Goal: Task Accomplishment & Management: Use online tool/utility

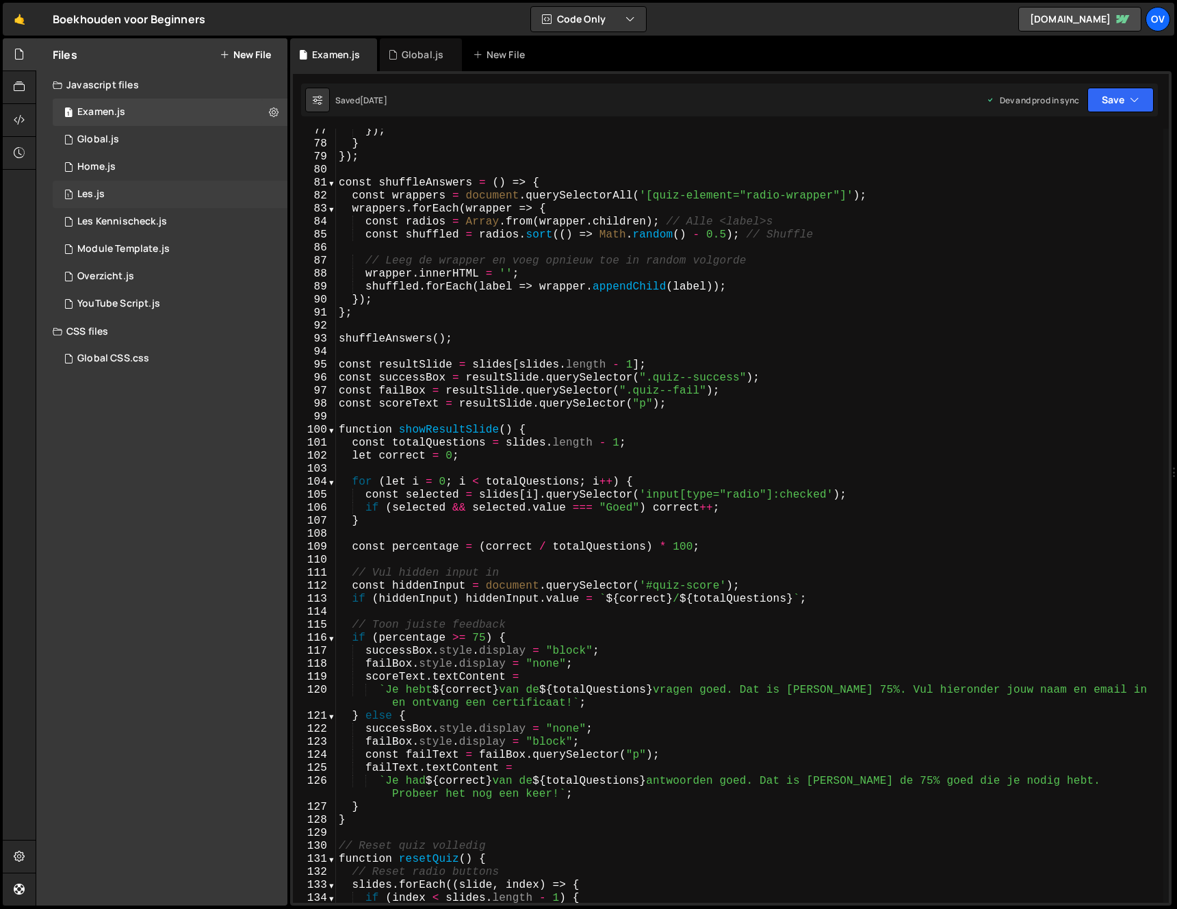
scroll to position [993, 0]
click at [202, 199] on div "1 Les.js 0" at bounding box center [170, 194] width 235 height 27
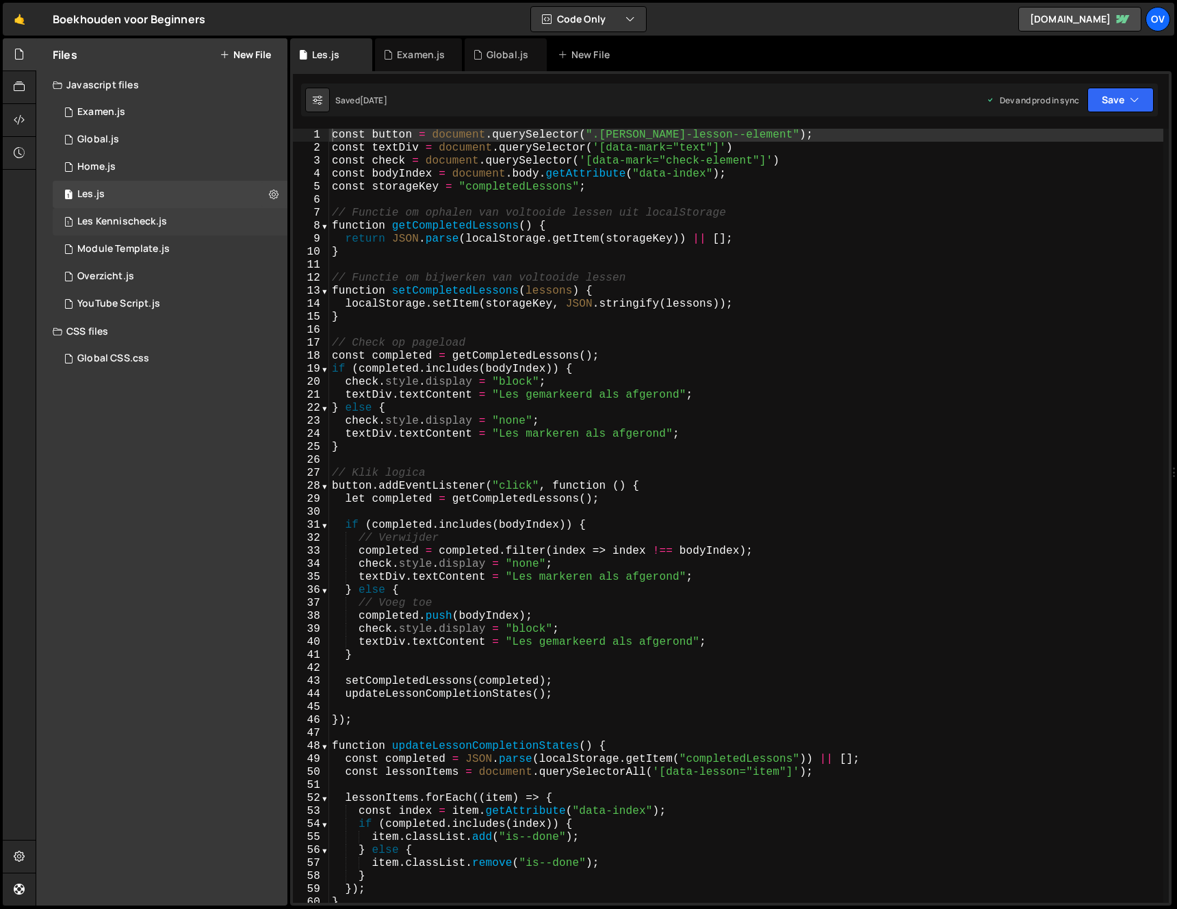
click at [168, 208] on div "1 Les Kennischeck.js 0" at bounding box center [170, 221] width 235 height 27
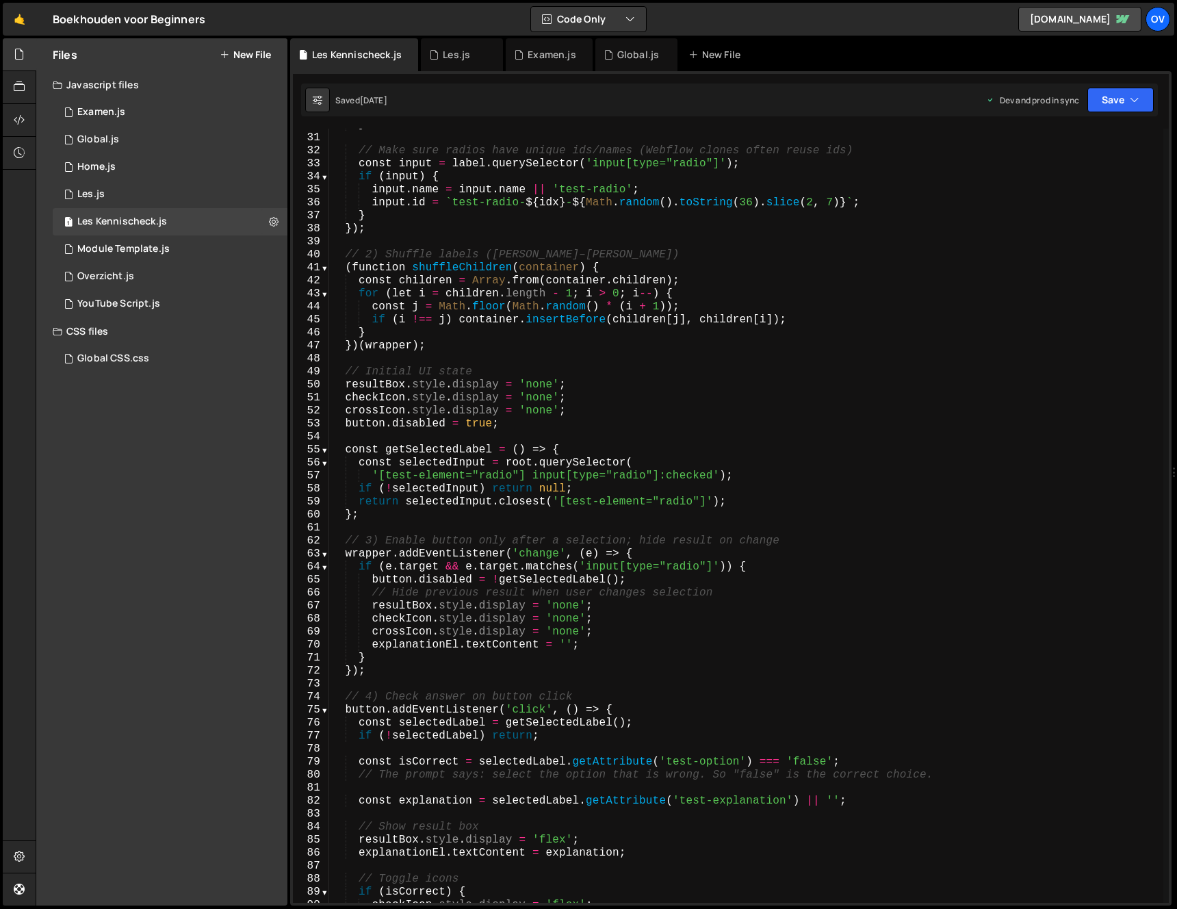
scroll to position [557, 0]
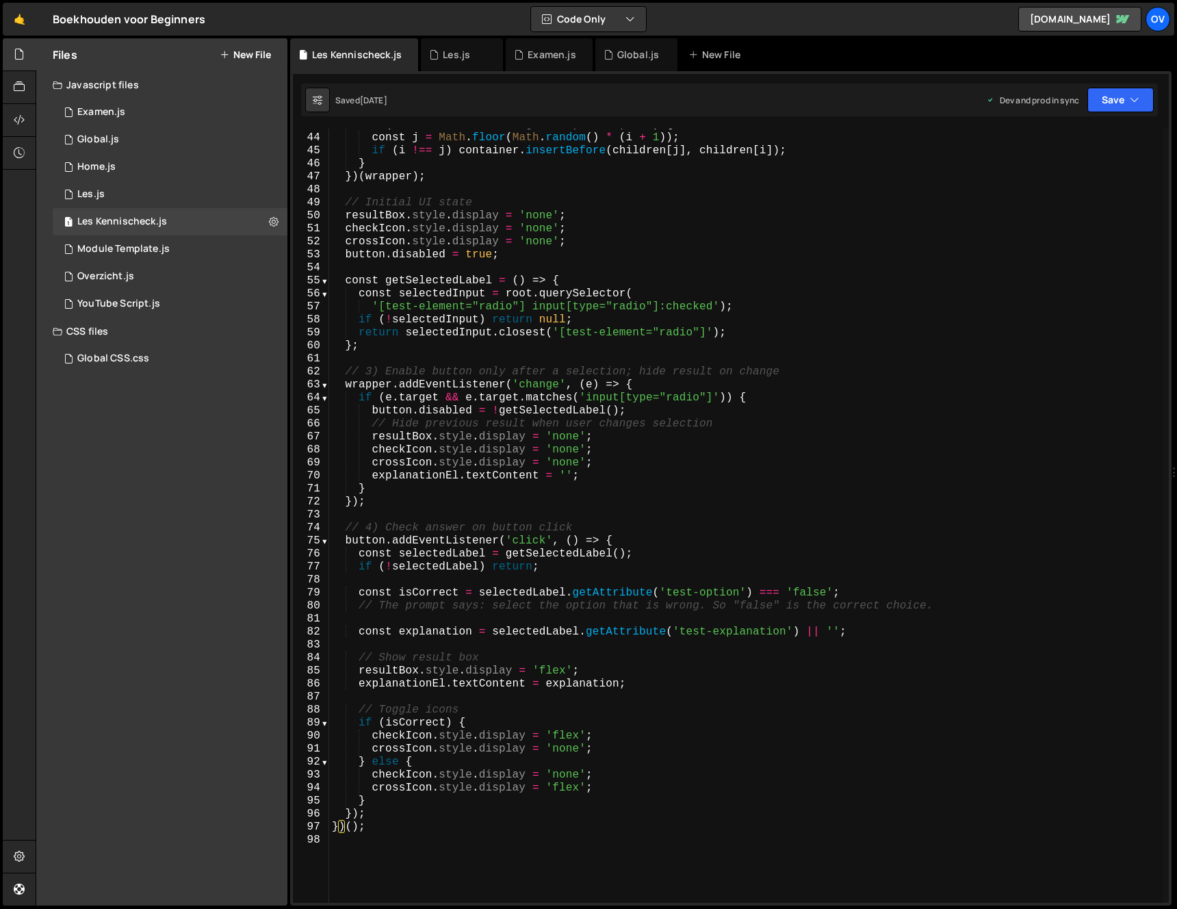
click at [819, 591] on div "for ( let i = children . length - 1 ; i > 0 ; i -- ) { const j = Math . floor (…" at bounding box center [746, 518] width 834 height 800
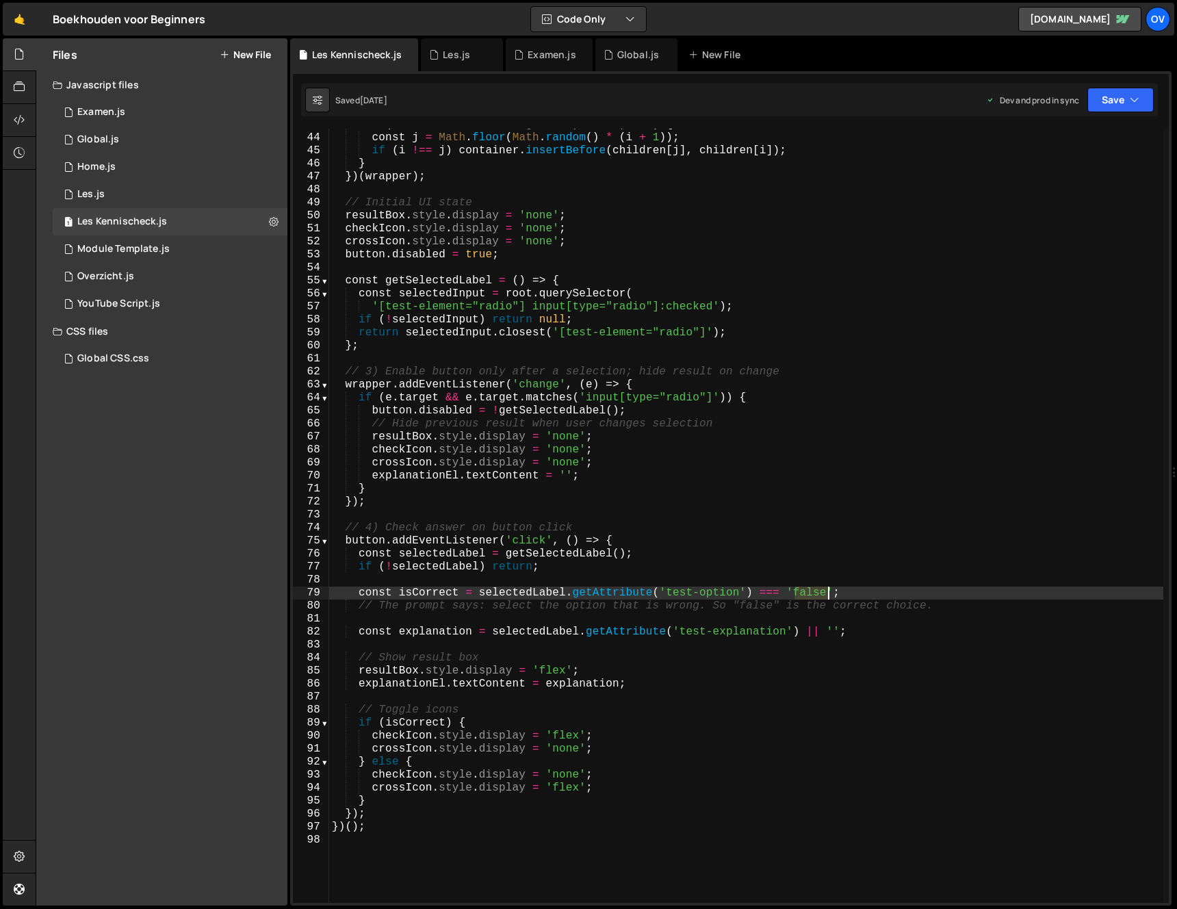
click at [819, 591] on div "for ( let i = children . length - 1 ; i > 0 ; i -- ) { const j = Math . floor (…" at bounding box center [746, 518] width 834 height 800
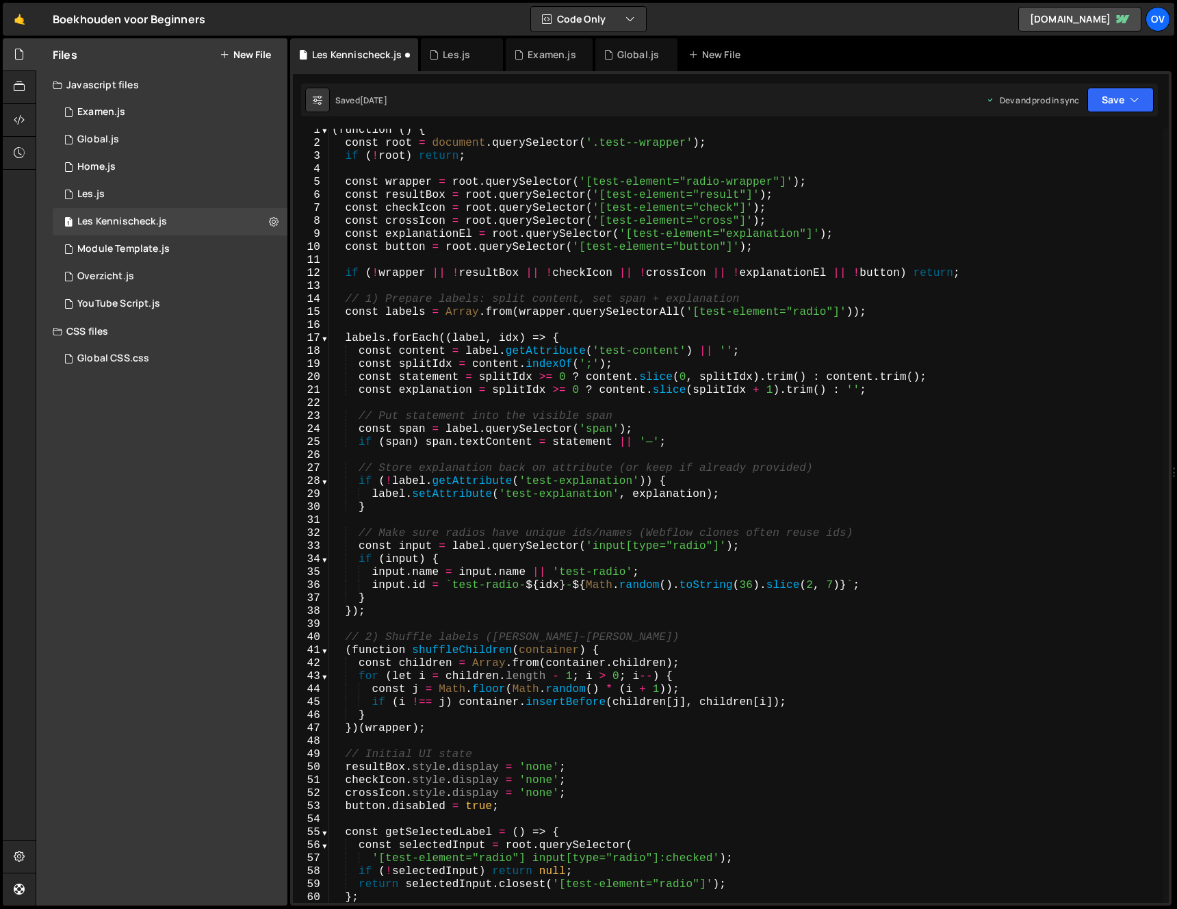
scroll to position [0, 0]
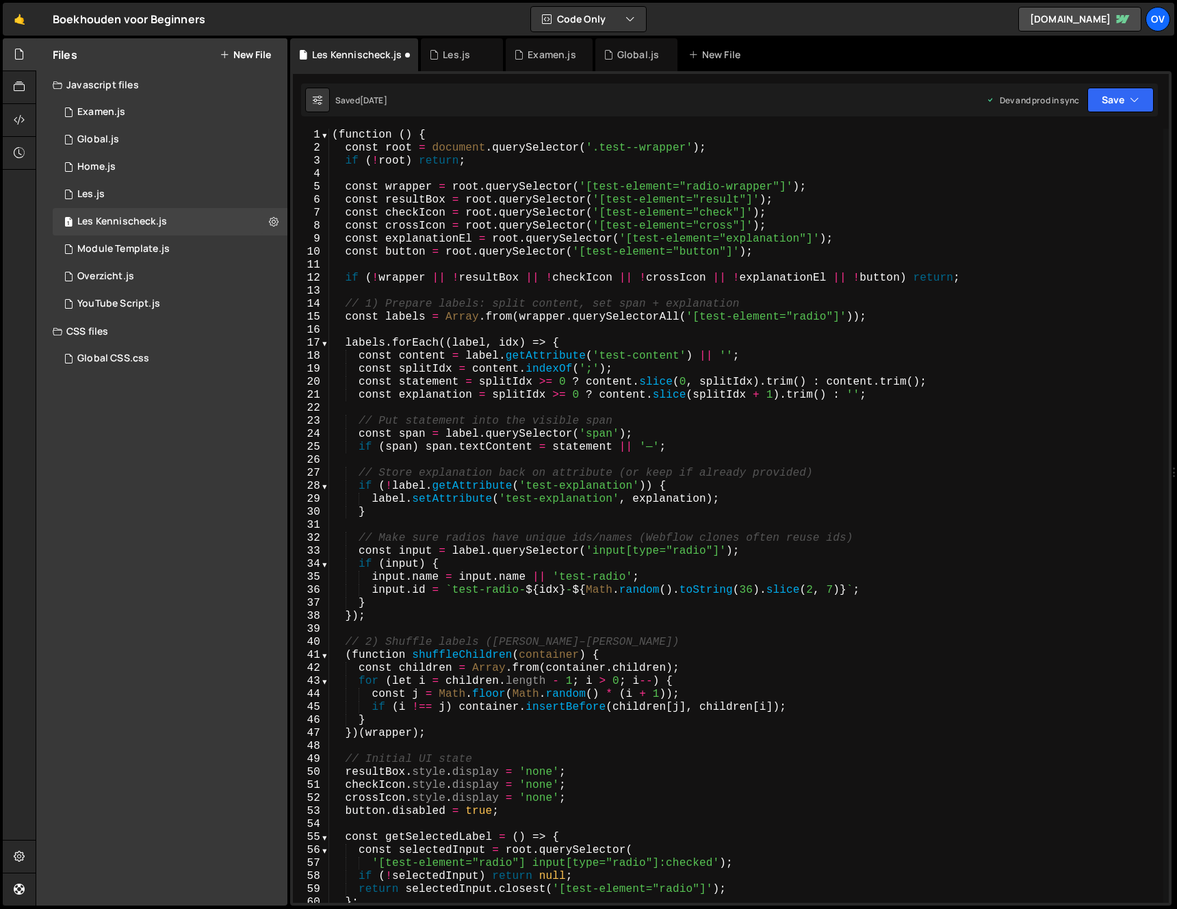
click at [753, 355] on div "( function ( ) { const root = document . querySelector ( '.test--wrapper' ) ; i…" at bounding box center [746, 529] width 834 height 800
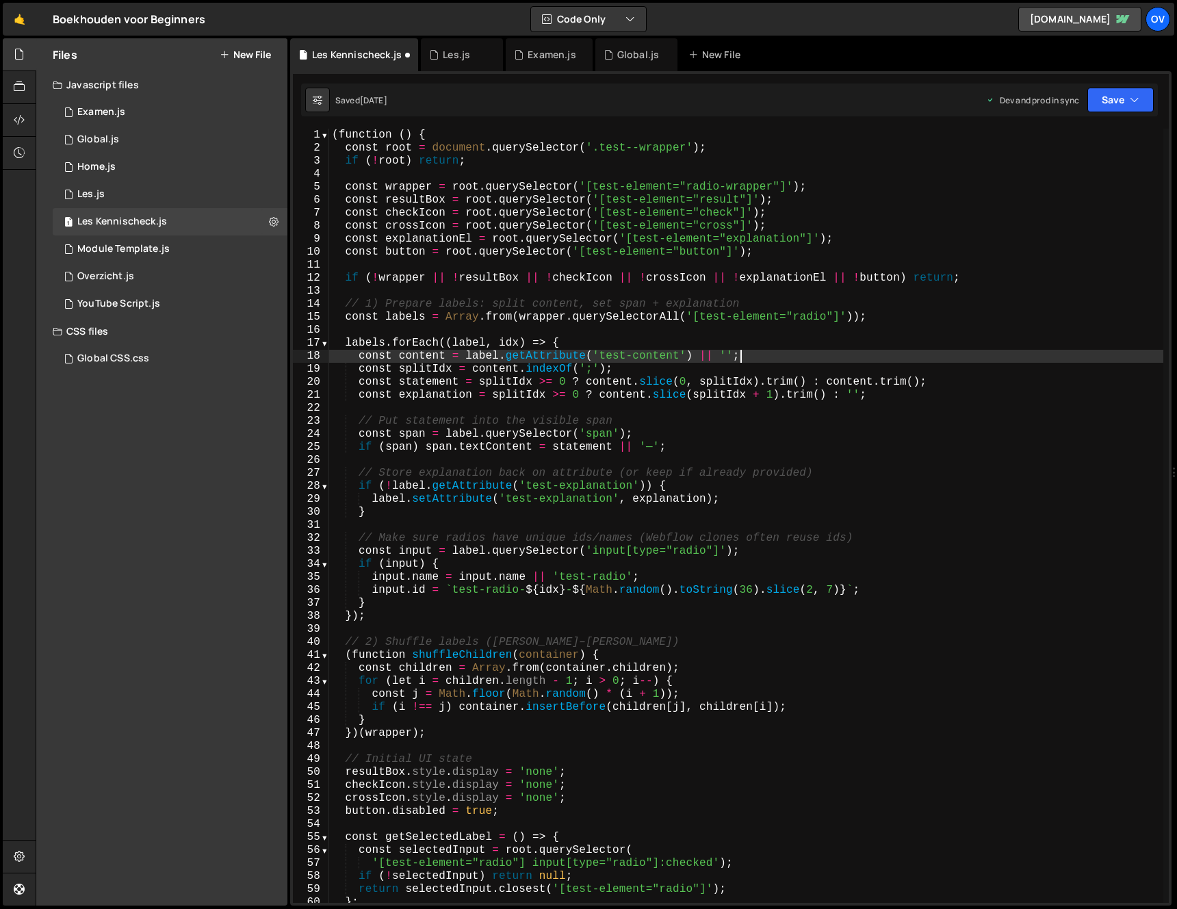
scroll to position [0, 25]
type textarea "const splitIdx = content.indexOf(';');"
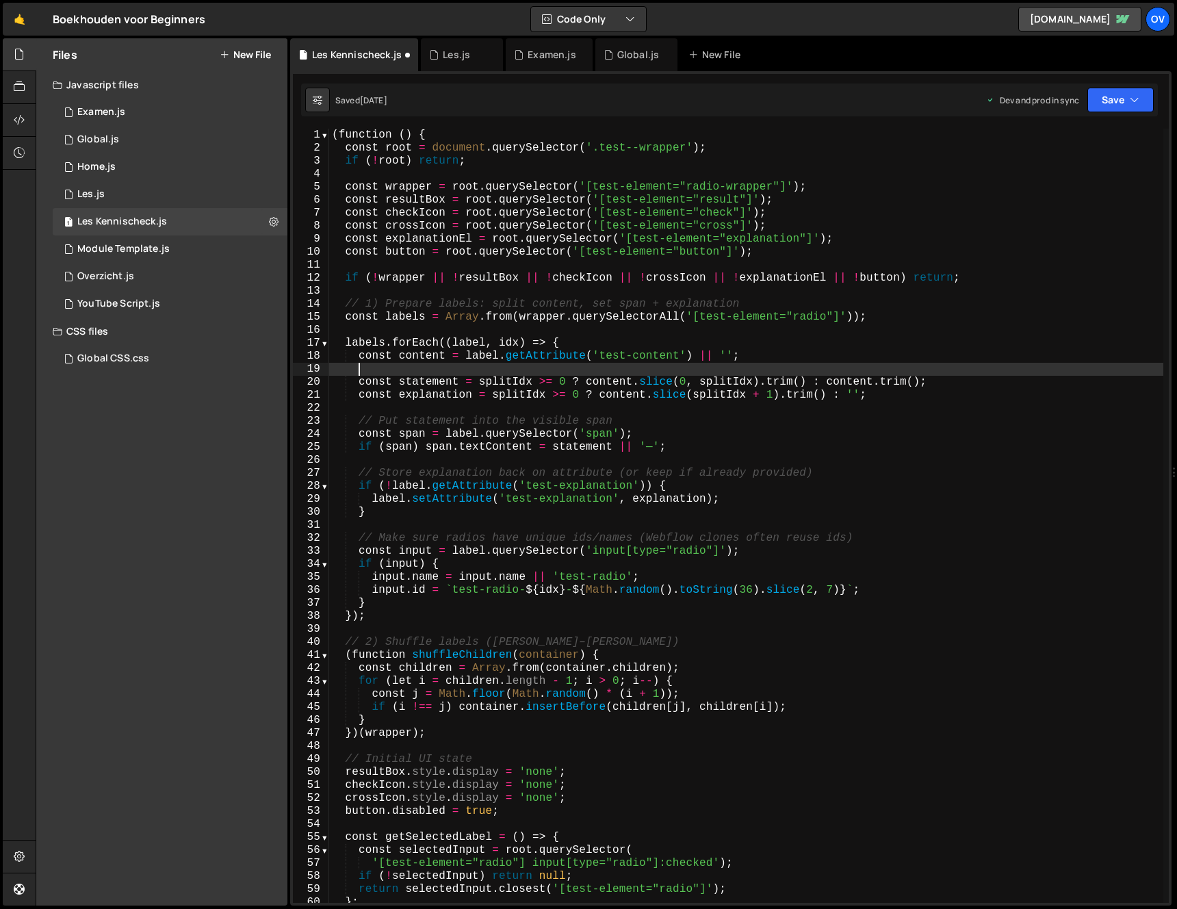
scroll to position [0, 0]
type textarea "const content = label.getAttribute('test-content') || '';"
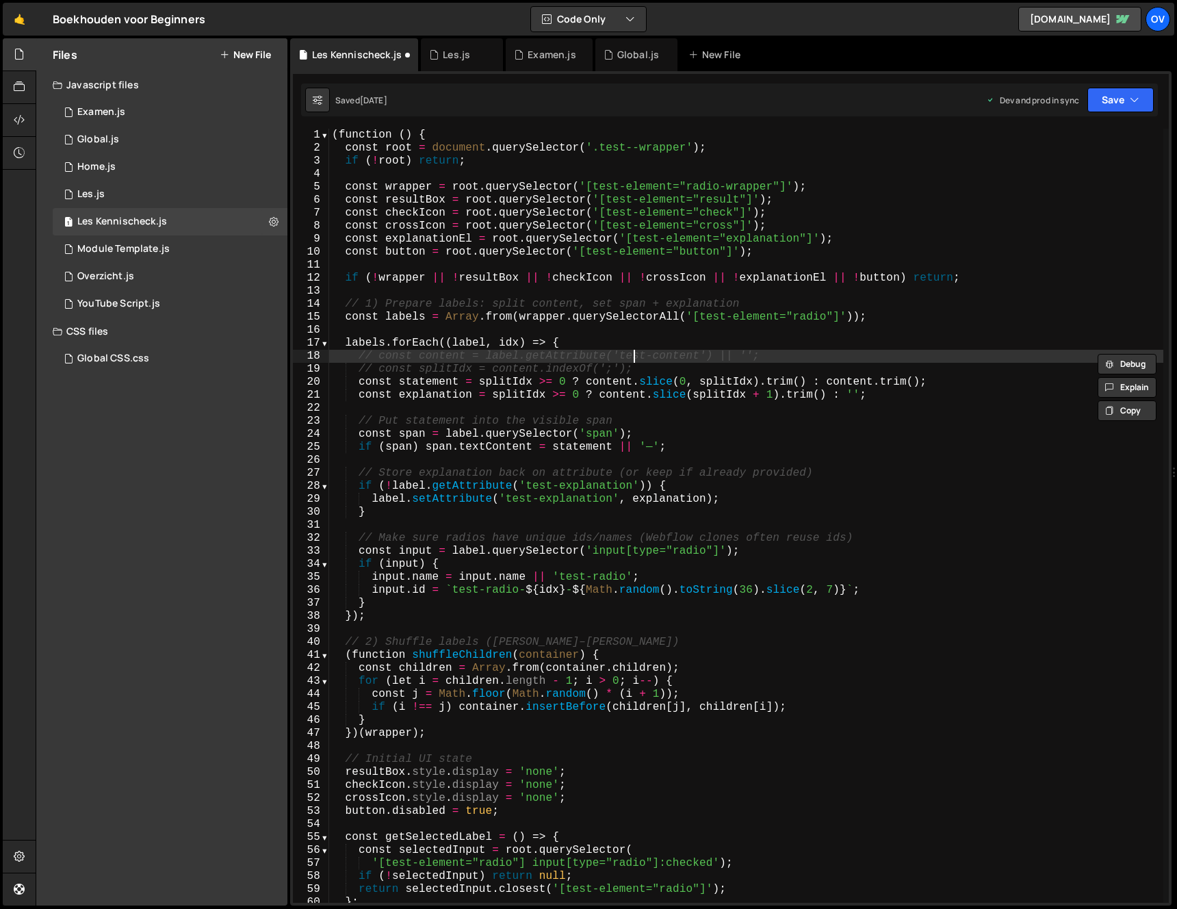
type textarea "labels.forEach((label, idx) => {"
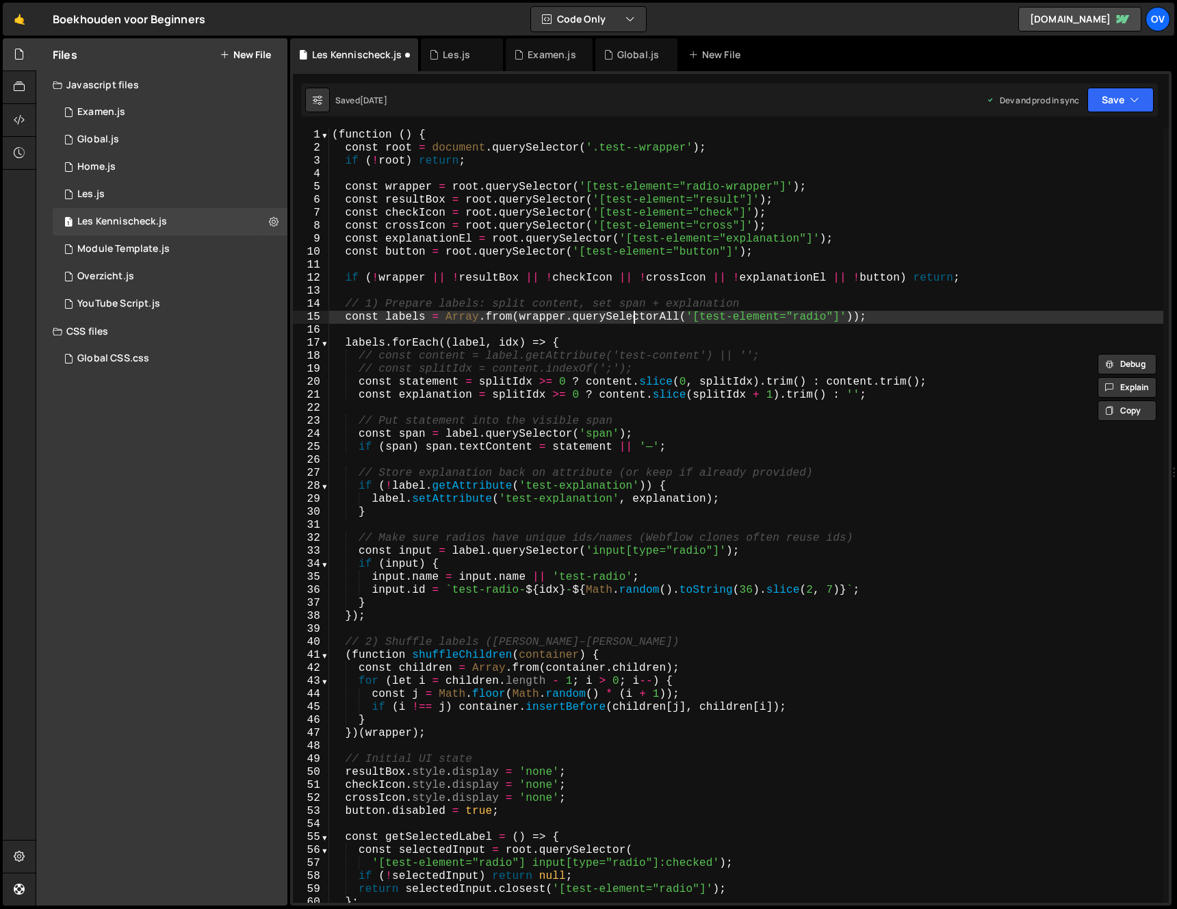
type textarea "// 1) Prepare labels: split content, set span + explanation"
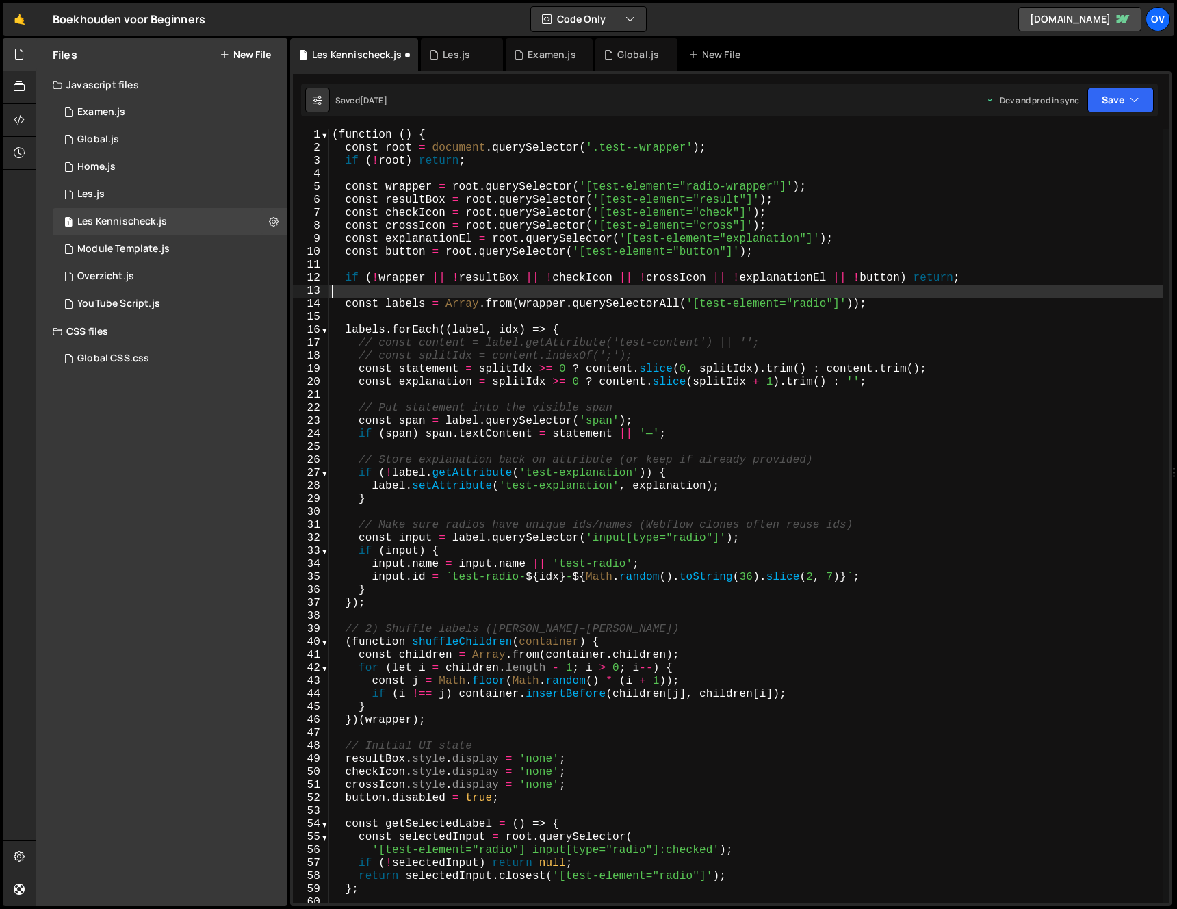
type textarea "const labels = Array.from(wrapper.querySelectorAll('[test-element="radio"]'));"
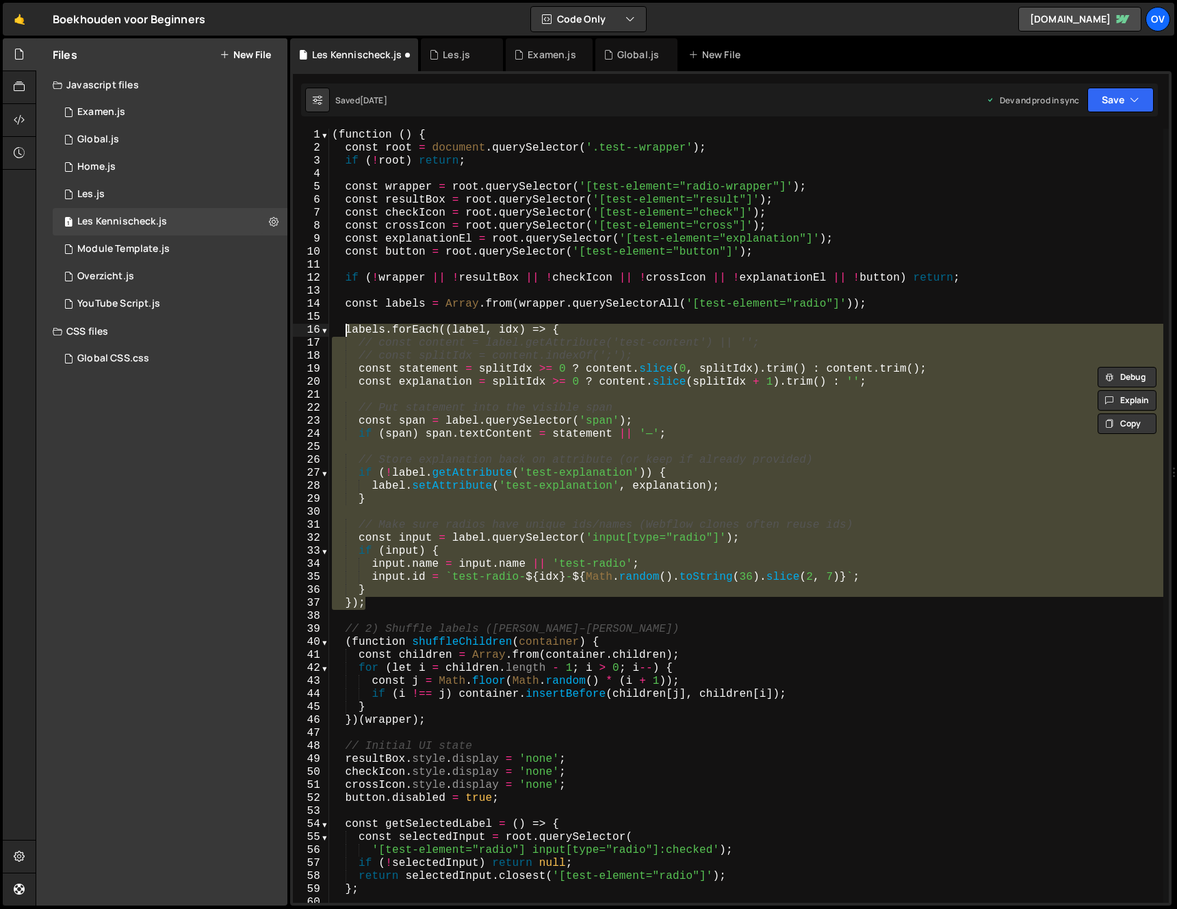
drag, startPoint x: 377, startPoint y: 585, endPoint x: 344, endPoint y: 327, distance: 260.8
click at [344, 327] on div "( function ( ) { const root = document . querySelector ( '.test--wrapper' ) ; i…" at bounding box center [746, 529] width 834 height 800
click at [767, 353] on div "( function ( ) { const root = document . querySelector ( '.test--wrapper' ) ; i…" at bounding box center [746, 516] width 834 height 774
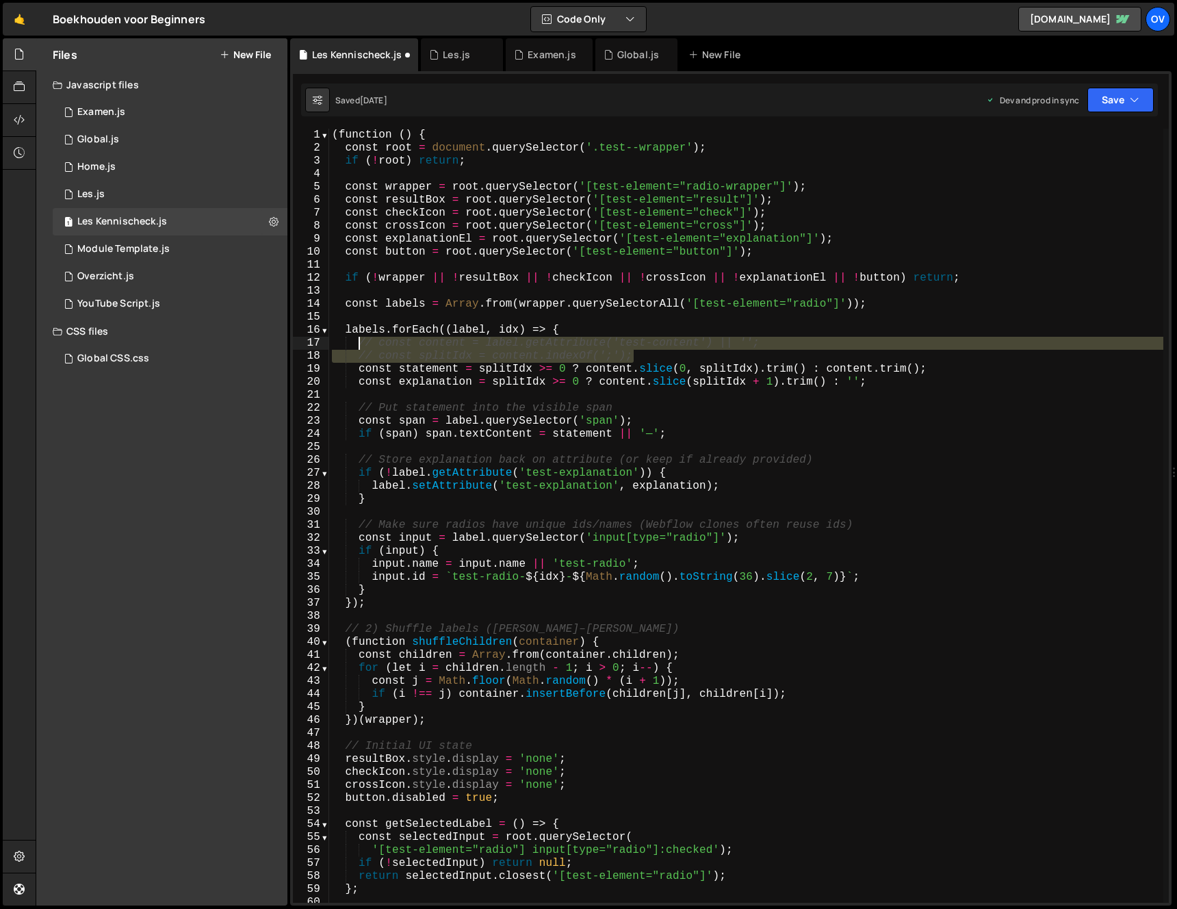
drag, startPoint x: 688, startPoint y: 358, endPoint x: 359, endPoint y: 346, distance: 328.8
click at [359, 346] on div "( function ( ) { const root = document . querySelector ( '.test--wrapper' ) ; i…" at bounding box center [746, 529] width 834 height 800
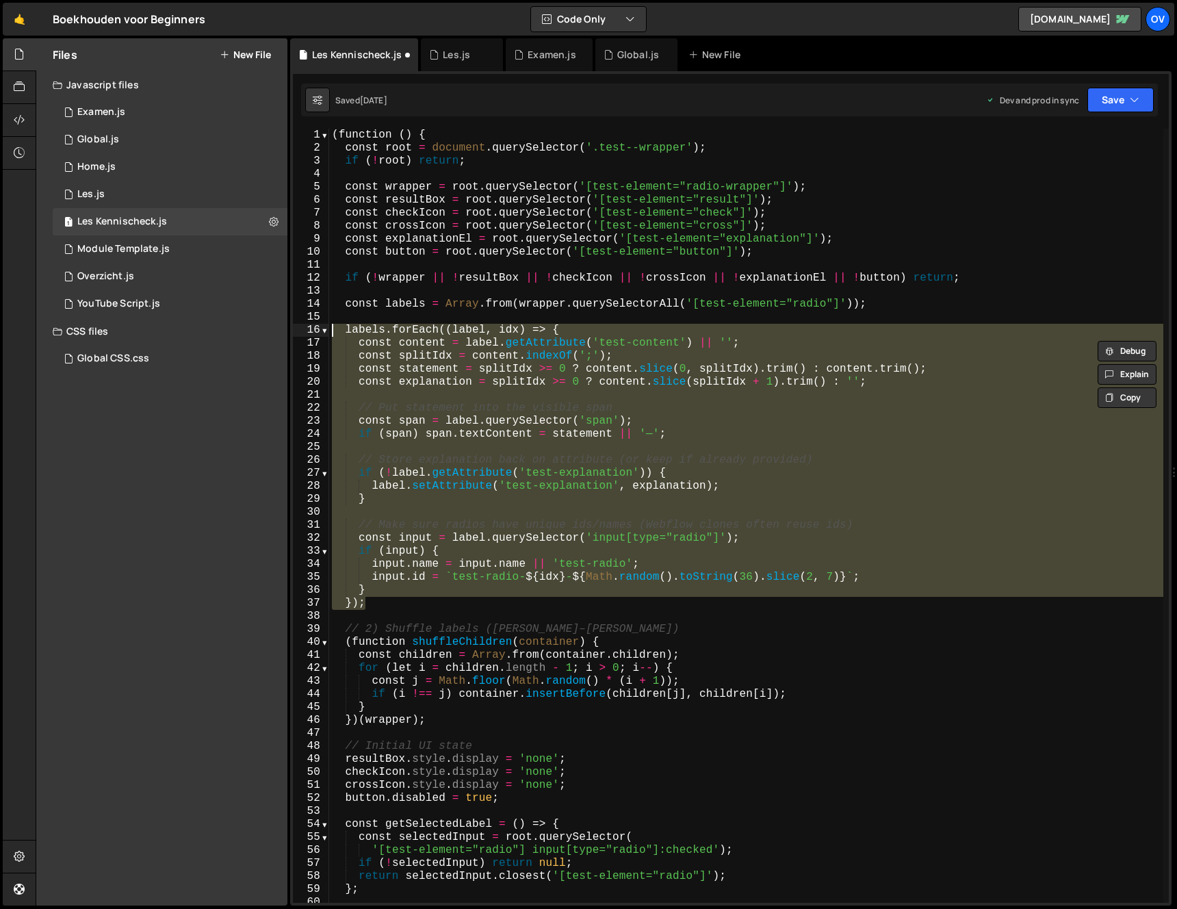
drag, startPoint x: 347, startPoint y: 573, endPoint x: 316, endPoint y: 324, distance: 250.5
click at [316, 324] on div "const content = label.getAttribute('test-content') || ''; const splitIdx = cont…" at bounding box center [731, 516] width 876 height 774
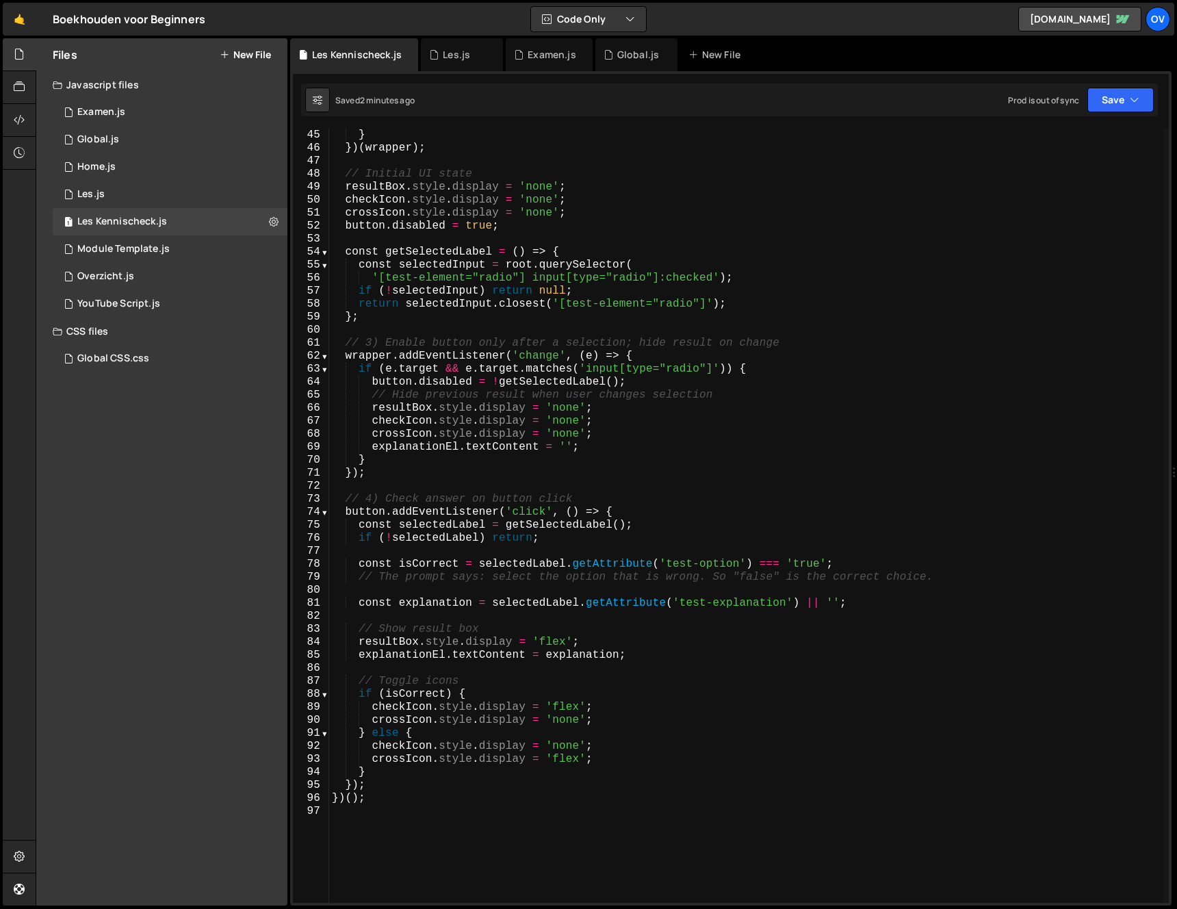
scroll to position [572, 0]
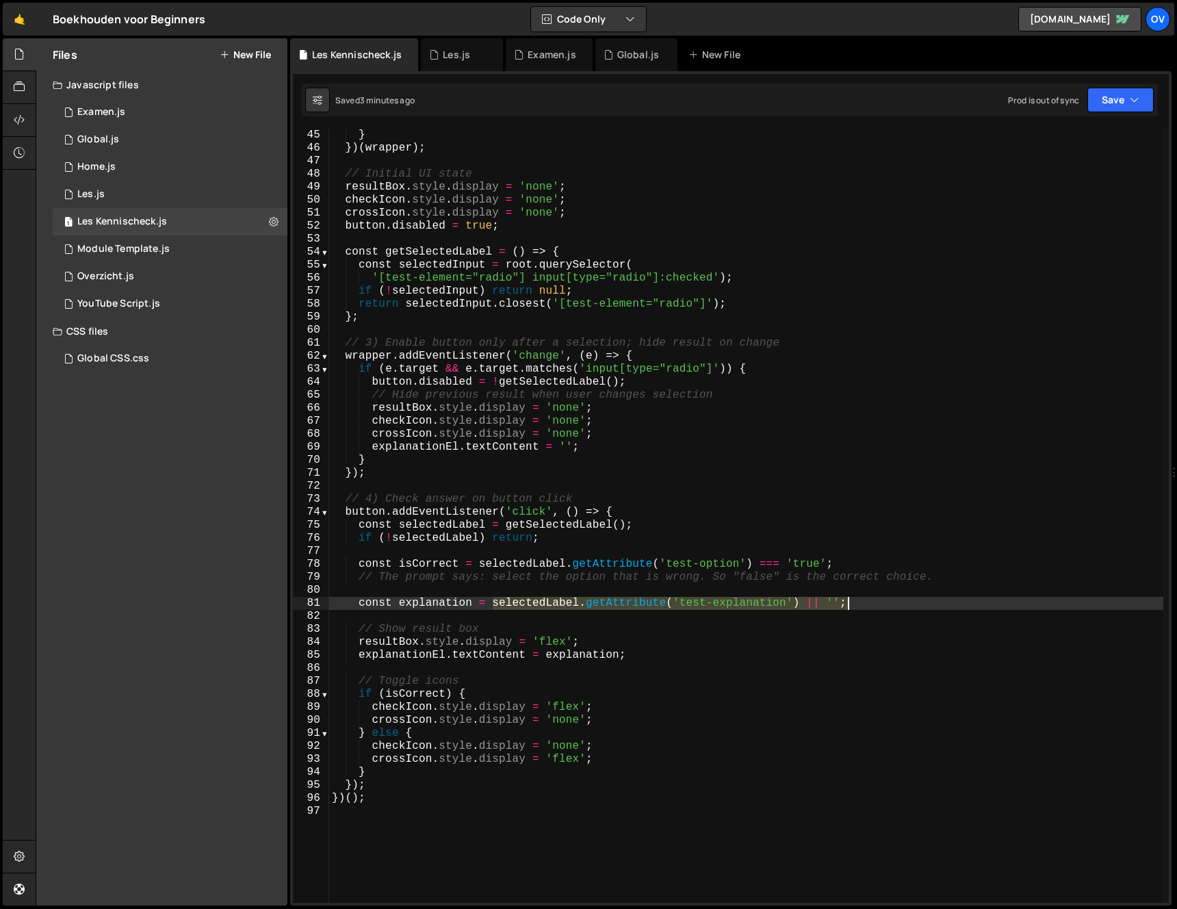
drag, startPoint x: 494, startPoint y: 600, endPoint x: 852, endPoint y: 602, distance: 357.3
click at [852, 602] on div "if ( i !== j ) container . insertBefore ( children [ j ] , children [ i ]) ; } …" at bounding box center [746, 516] width 834 height 800
type textarea "const explanation = isCorrect ? 'Goed gedaan!' : '[PERSON_NAME], dit antwoord i…"
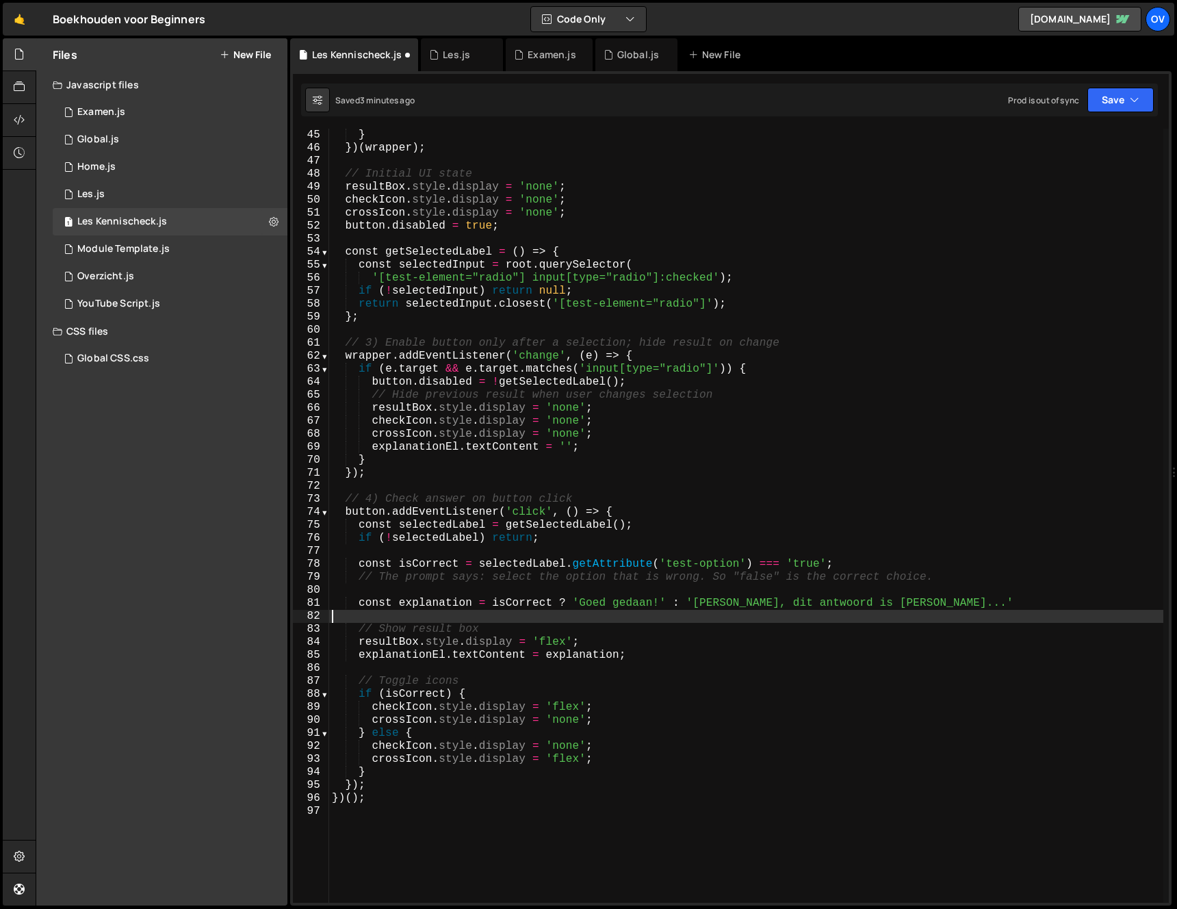
scroll to position [0, 0]
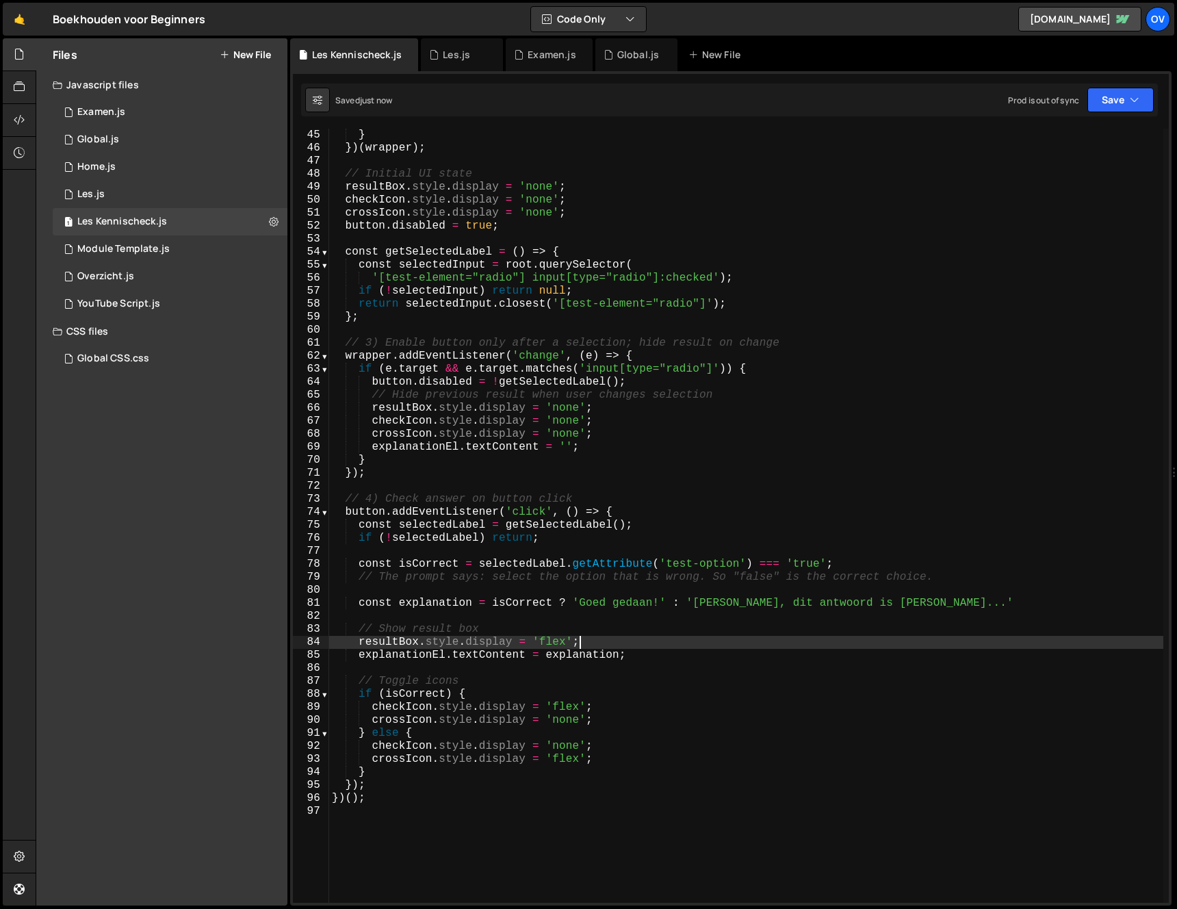
type textarea "resultBox.style.display = 'flex';"
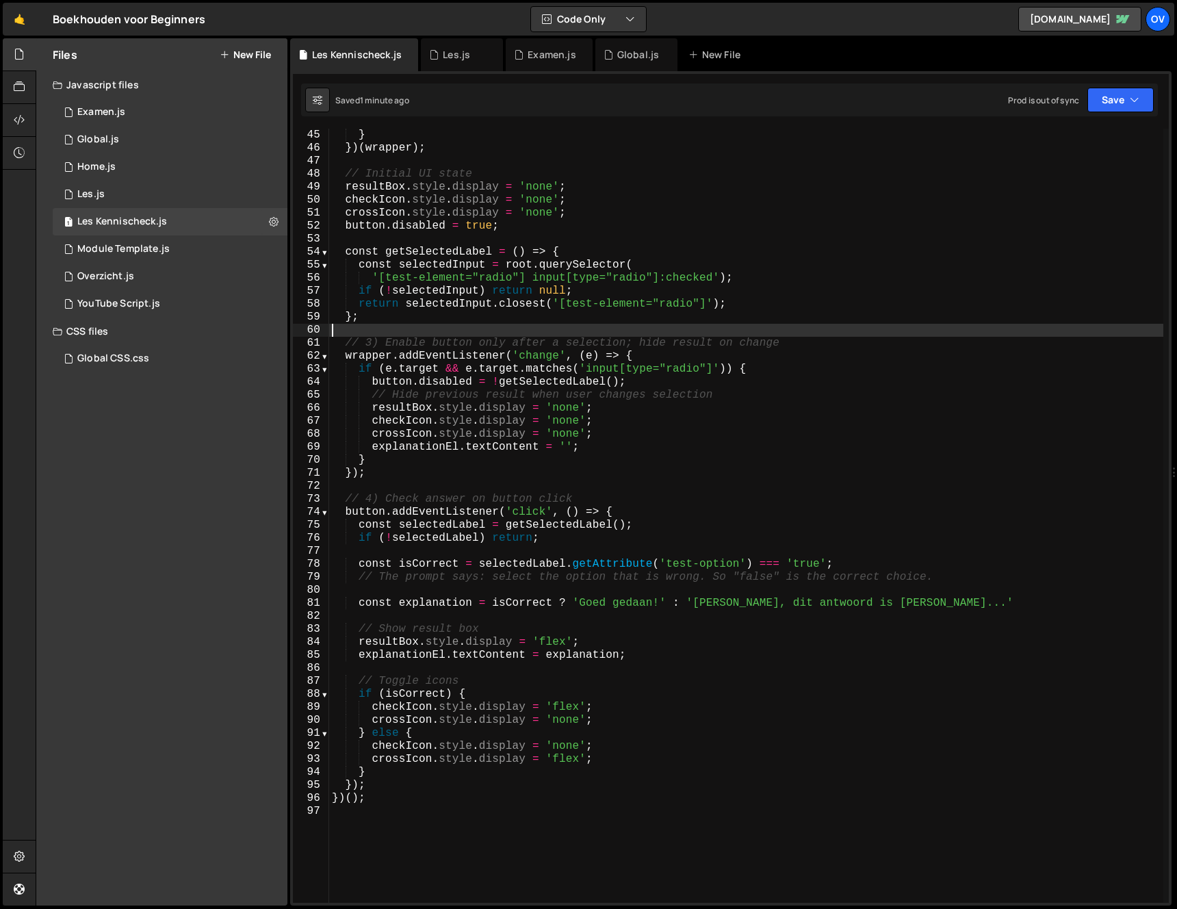
click at [624, 325] on div "if ( i !== j ) container . insertBefore ( children [ j ] , children [ i ]) ; } …" at bounding box center [746, 516] width 834 height 800
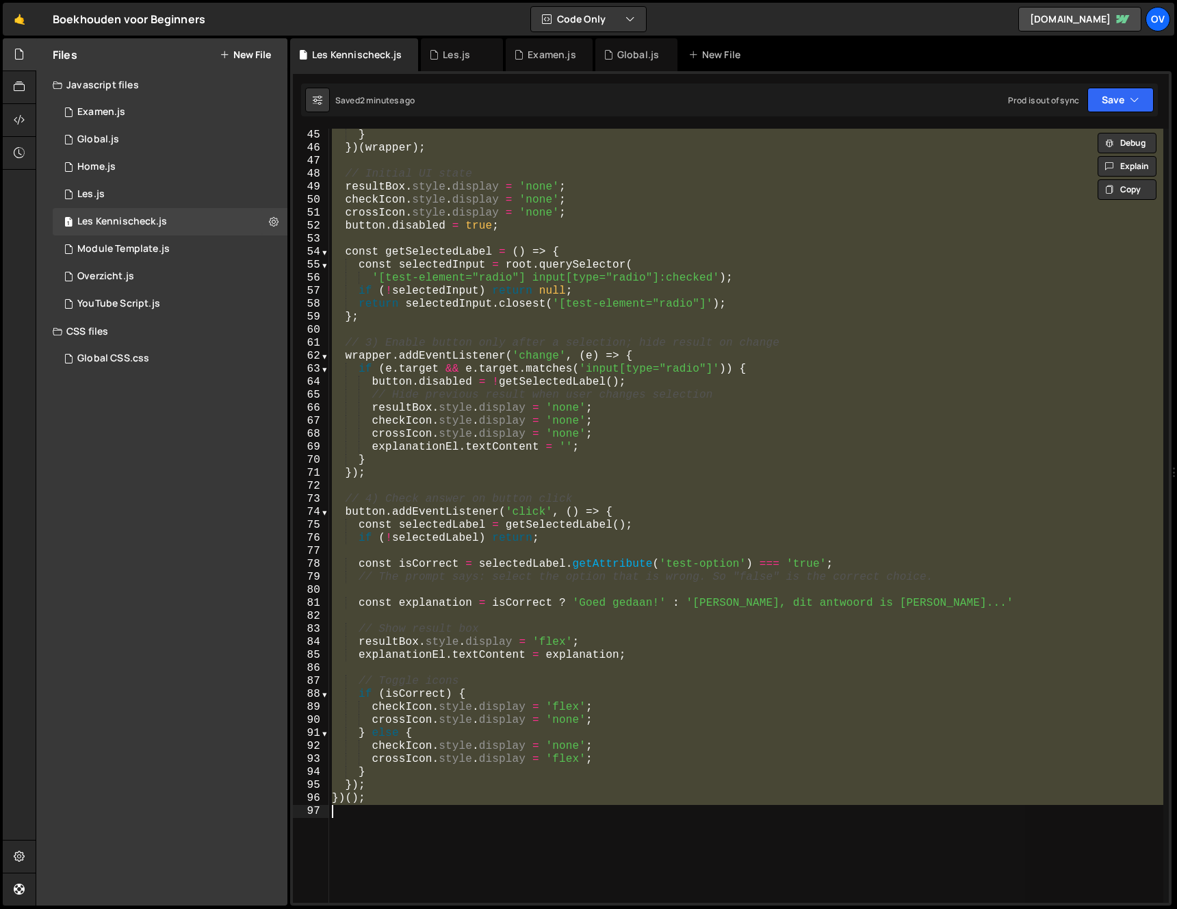
click at [723, 471] on div "if ( i !== j ) container . insertBefore ( children [ j ] , children [ i ]) ; } …" at bounding box center [746, 516] width 834 height 774
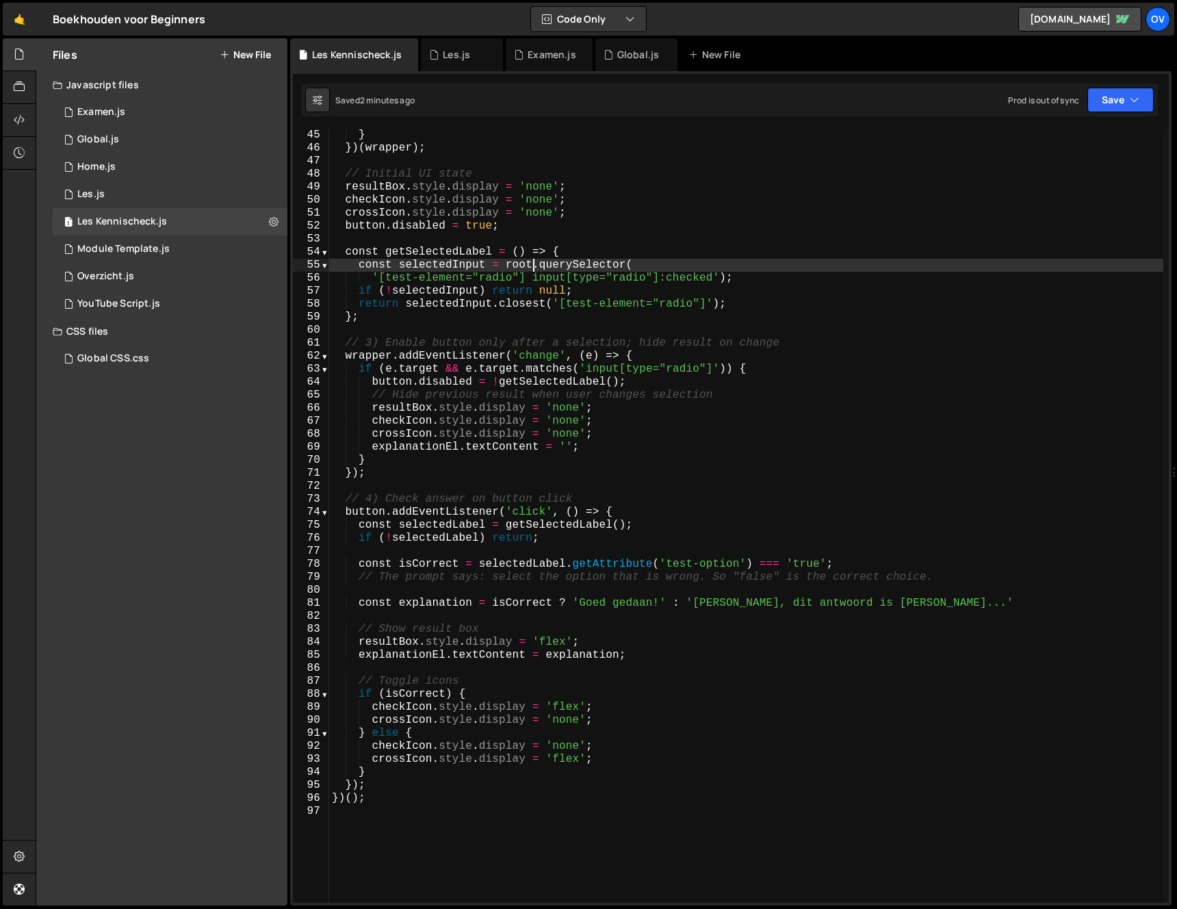
click at [533, 260] on div "if ( i !== j ) container . insertBefore ( children [ j ] , children [ i ]) ; } …" at bounding box center [746, 516] width 834 height 800
type textarea "})();"
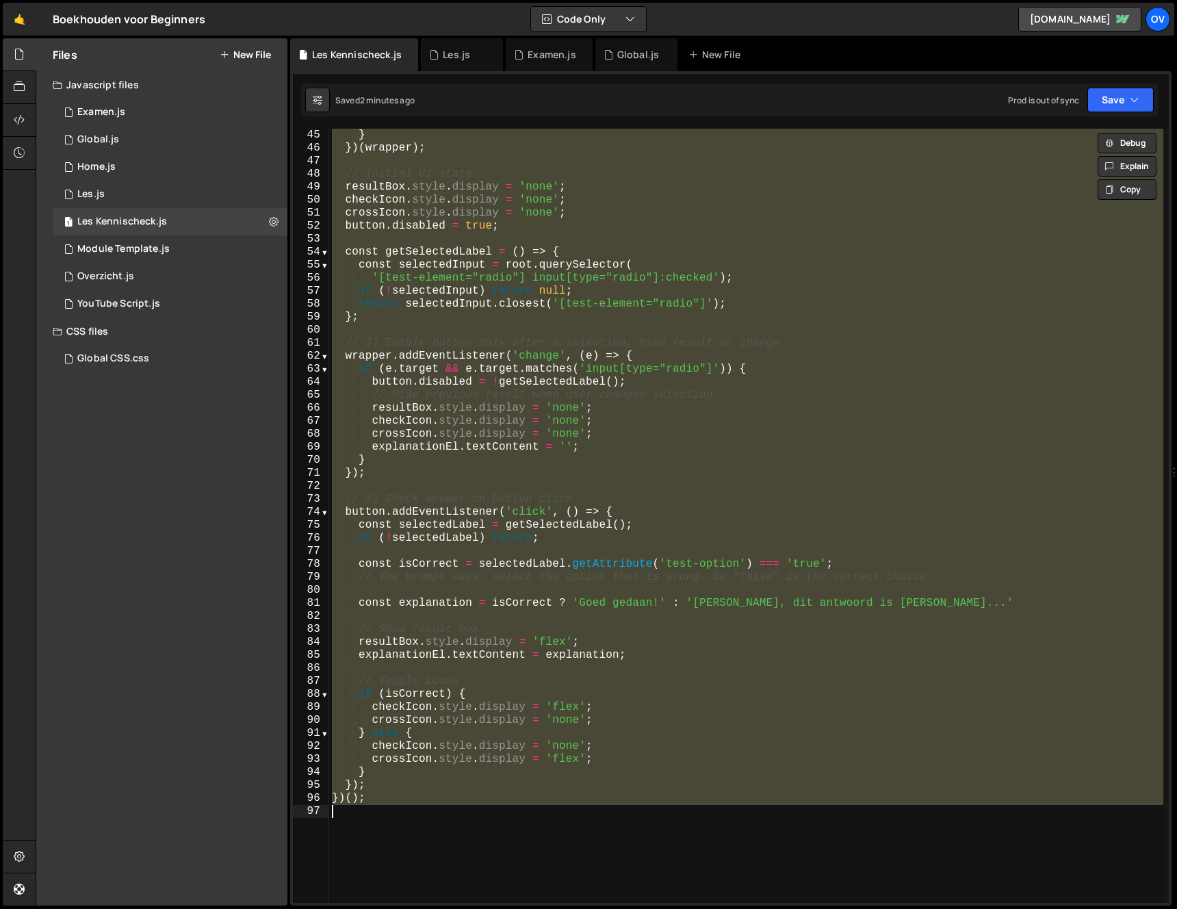
paste textarea
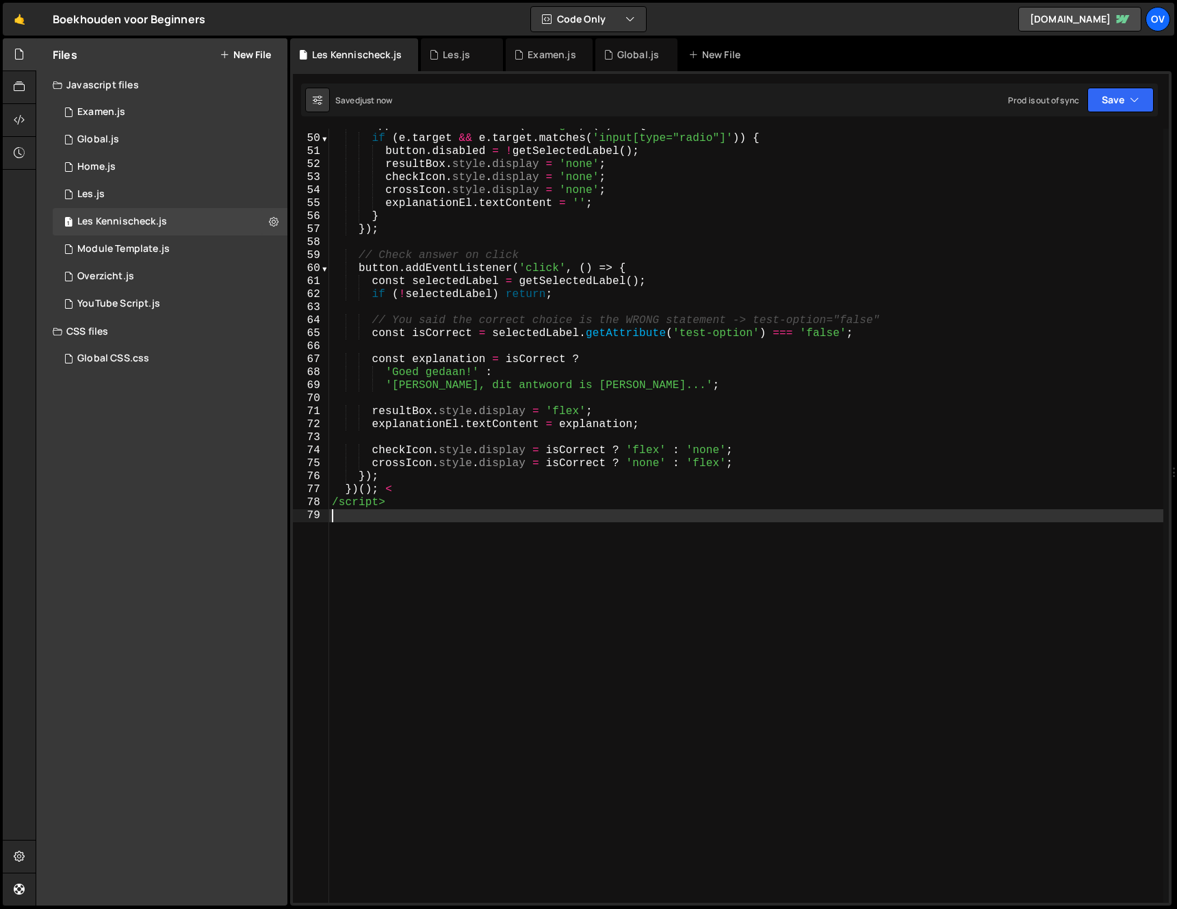
type textarea "/script>"
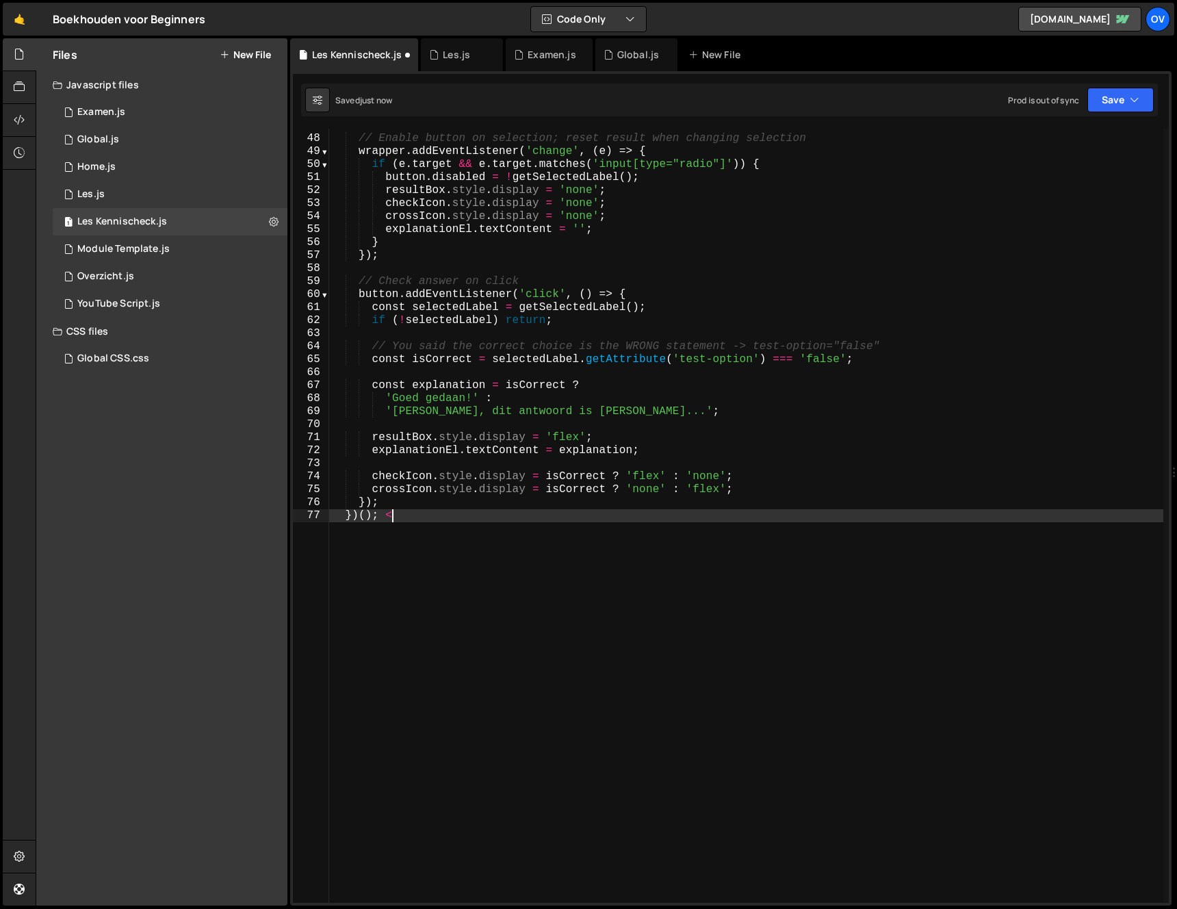
scroll to position [608, 0]
type textarea "< script >"
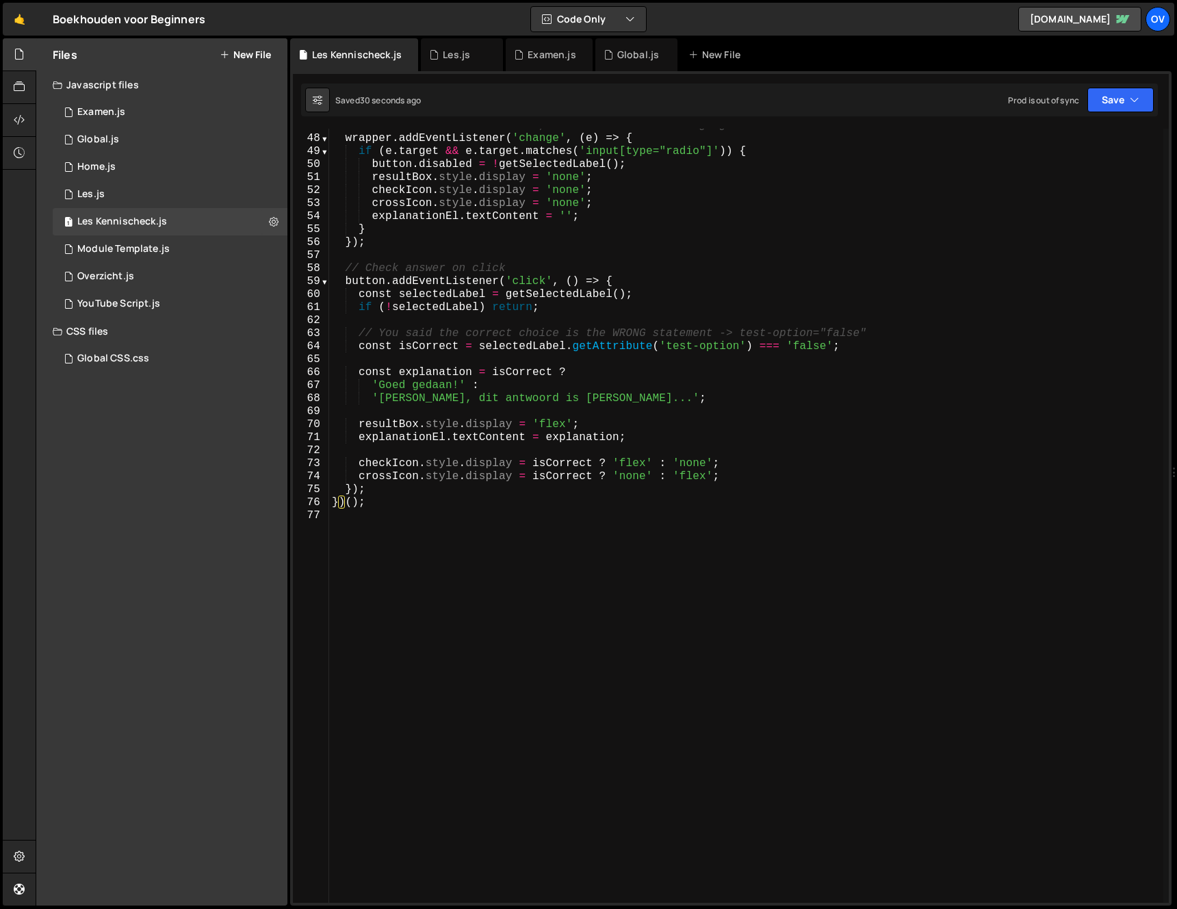
click at [807, 344] on div "// Enable button on selection; reset result when changing selection wrapper . a…" at bounding box center [746, 519] width 834 height 800
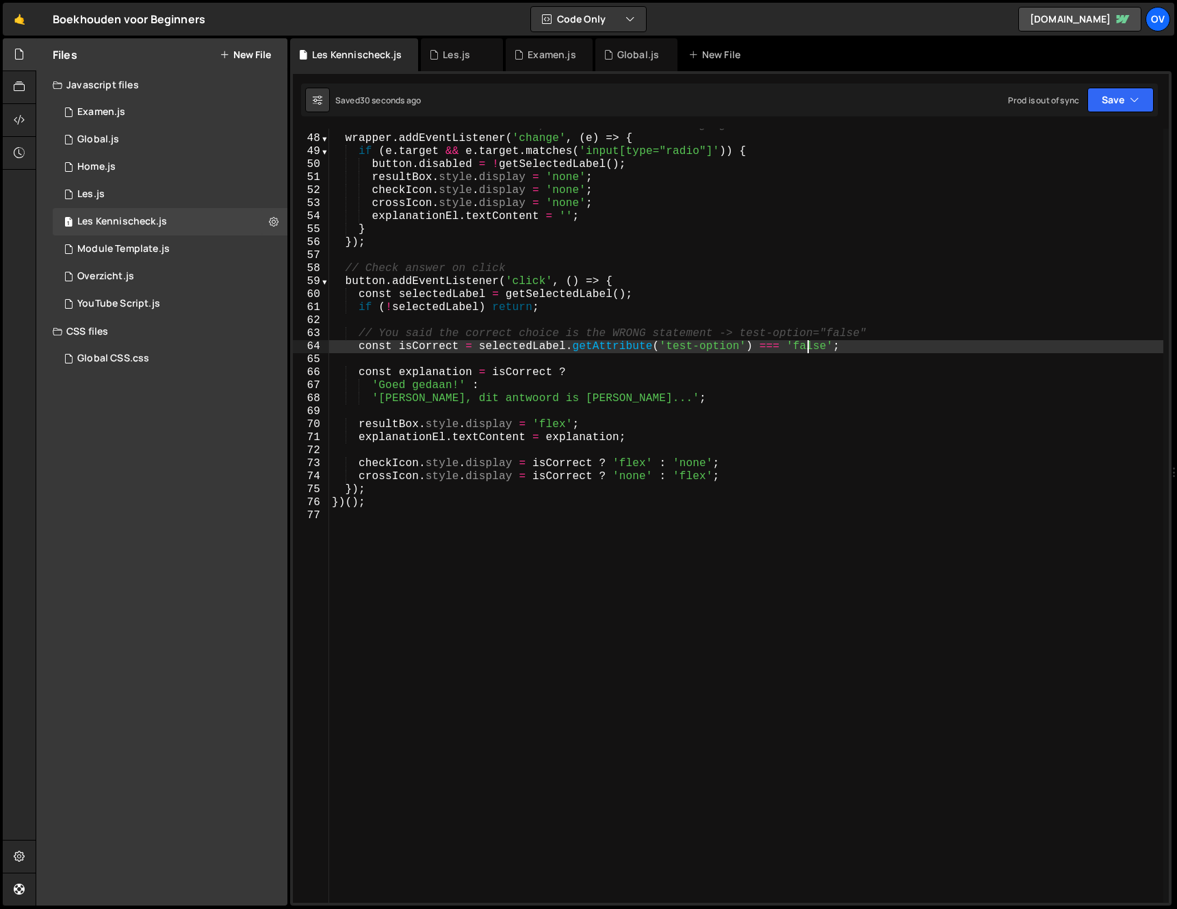
click at [807, 344] on div "// Enable button on selection; reset result when changing selection wrapper . a…" at bounding box center [746, 519] width 834 height 800
type textarea "const isCorrect = selectedLabel.getAttribute('test-option') === 'true';"
click at [127, 116] on div "1 Examen.js 0" at bounding box center [170, 112] width 235 height 27
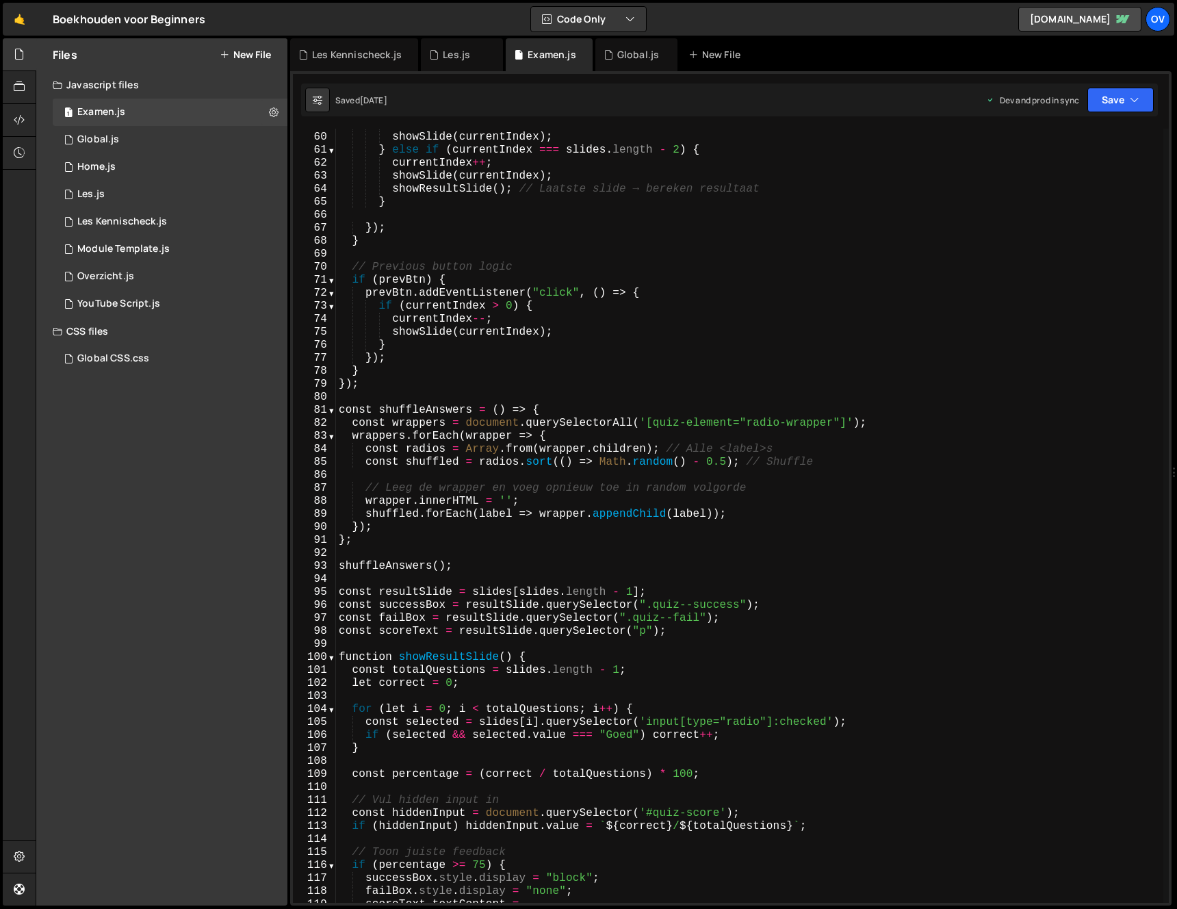
scroll to position [1188, 0]
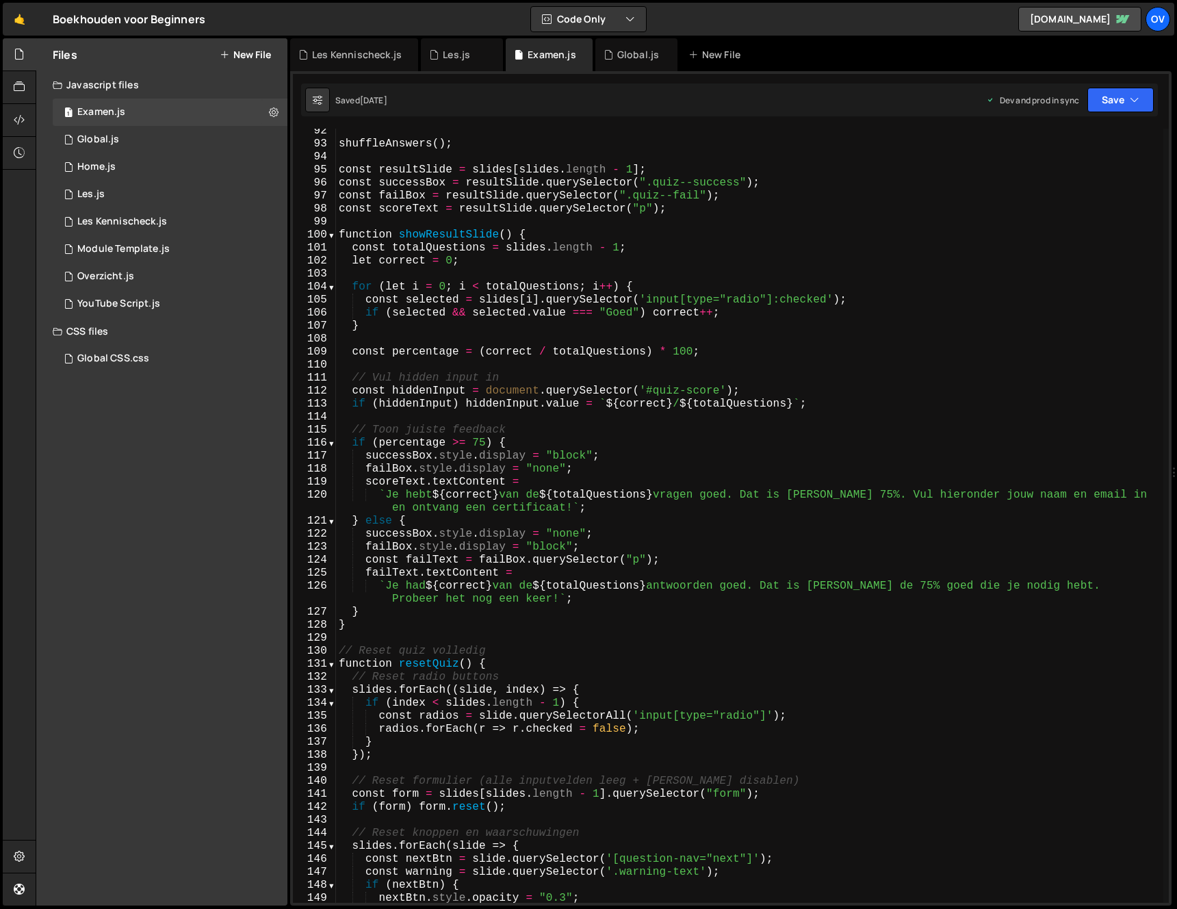
click at [620, 492] on div "shuffleAnswers ( ) ; const resultSlide = slides [ slides . length - 1 ] ; const…" at bounding box center [750, 525] width 828 height 800
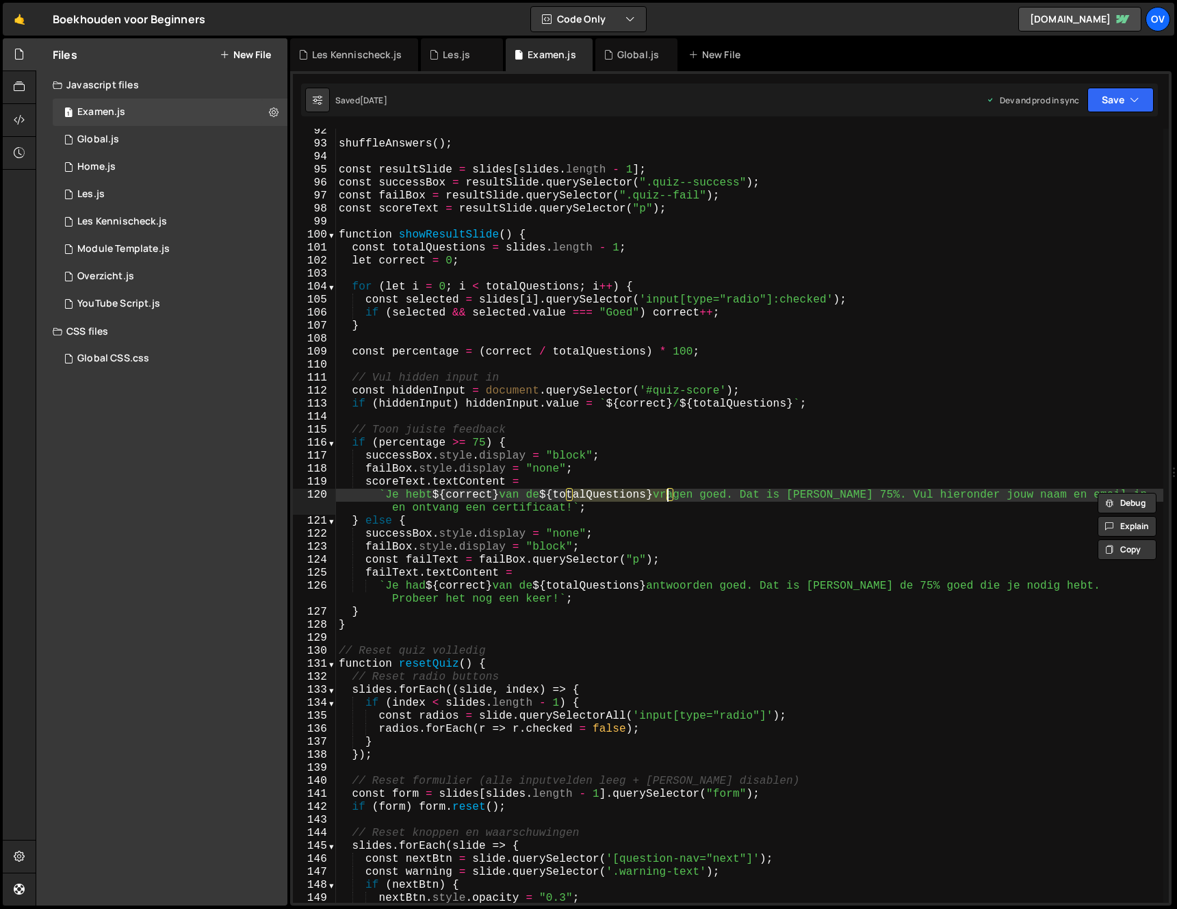
click at [620, 493] on div "shuffleAnswers ( ) ; const resultSlide = slides [ slides . length - 1 ] ; const…" at bounding box center [750, 516] width 828 height 774
click at [620, 493] on div "shuffleAnswers ( ) ; const resultSlide = slides [ slides . length - 1 ] ; const…" at bounding box center [750, 525] width 828 height 800
click at [667, 446] on div "shuffleAnswers ( ) ; const resultSlide = slides [ slides . length - 1 ] ; const…" at bounding box center [750, 525] width 828 height 800
type textarea "if (percentage >= 75) {"
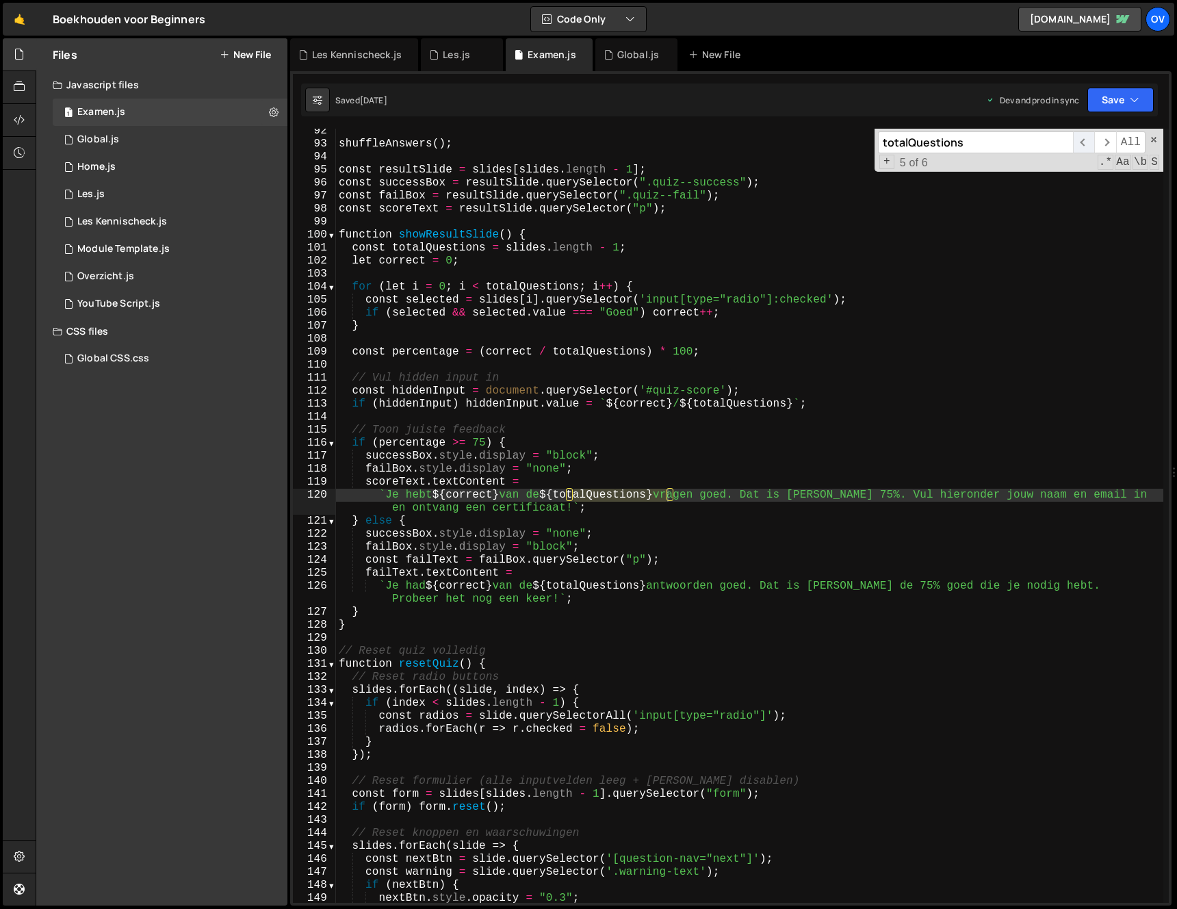
type input "totalQuestions"
click at [1076, 142] on span "​" at bounding box center [1083, 142] width 21 height 22
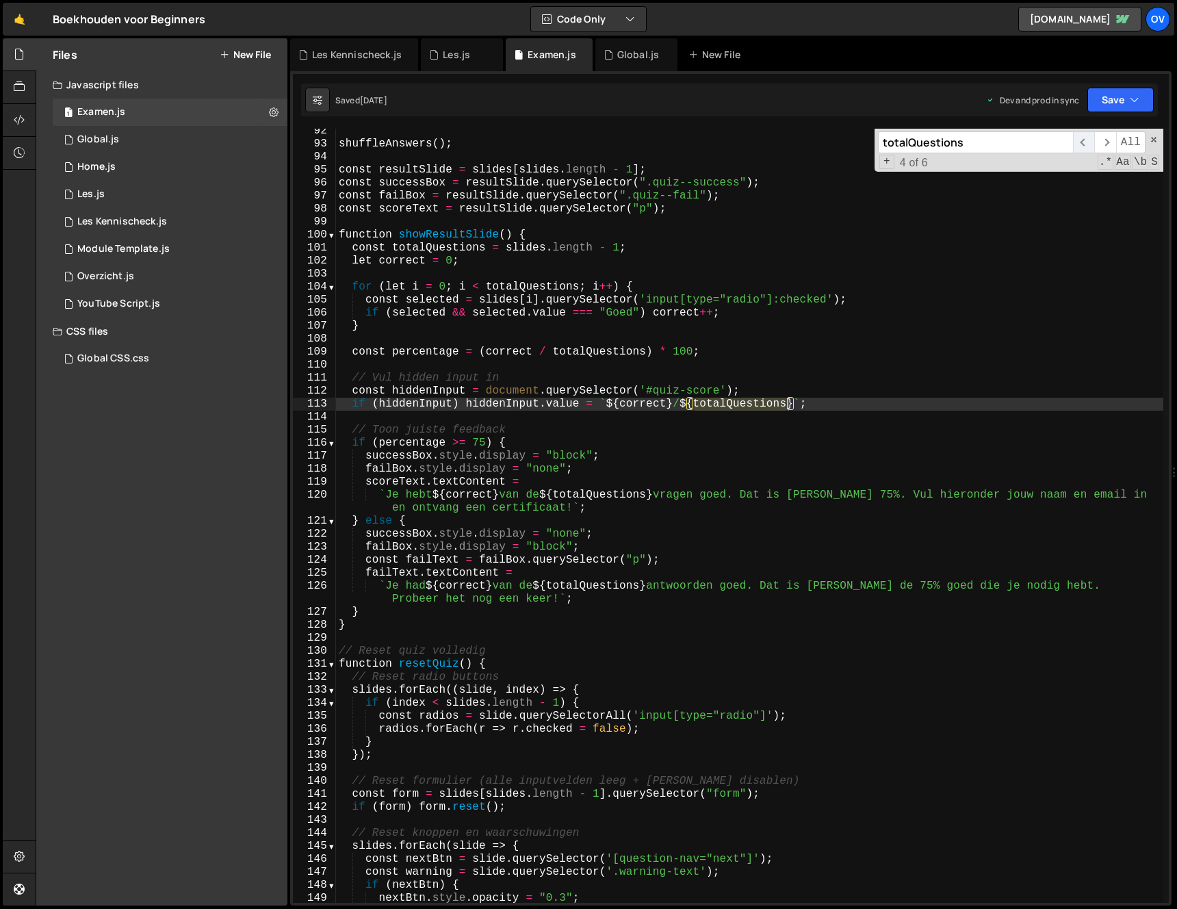
click at [1082, 142] on span "​" at bounding box center [1083, 142] width 21 height 22
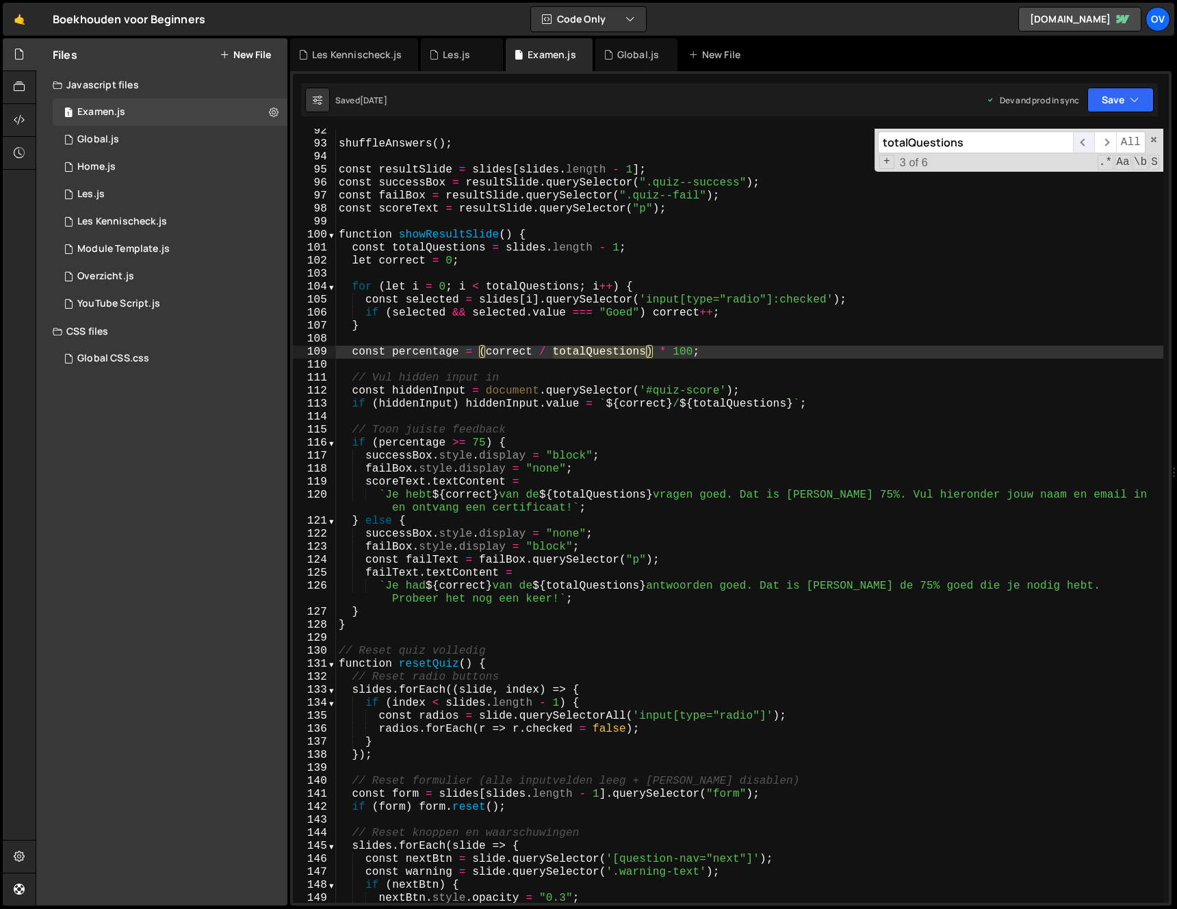
click at [1082, 142] on span "​" at bounding box center [1083, 142] width 21 height 22
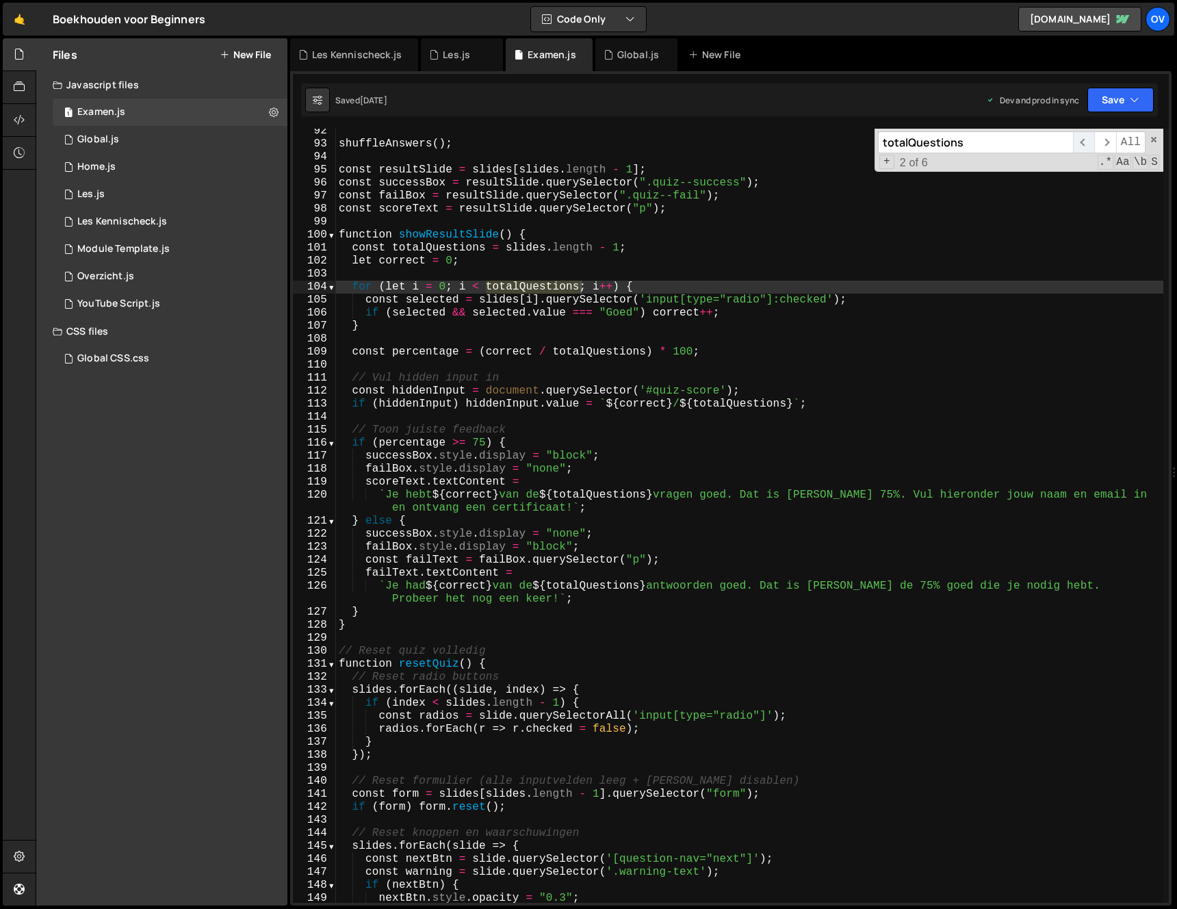
click at [1082, 142] on span "​" at bounding box center [1083, 142] width 21 height 22
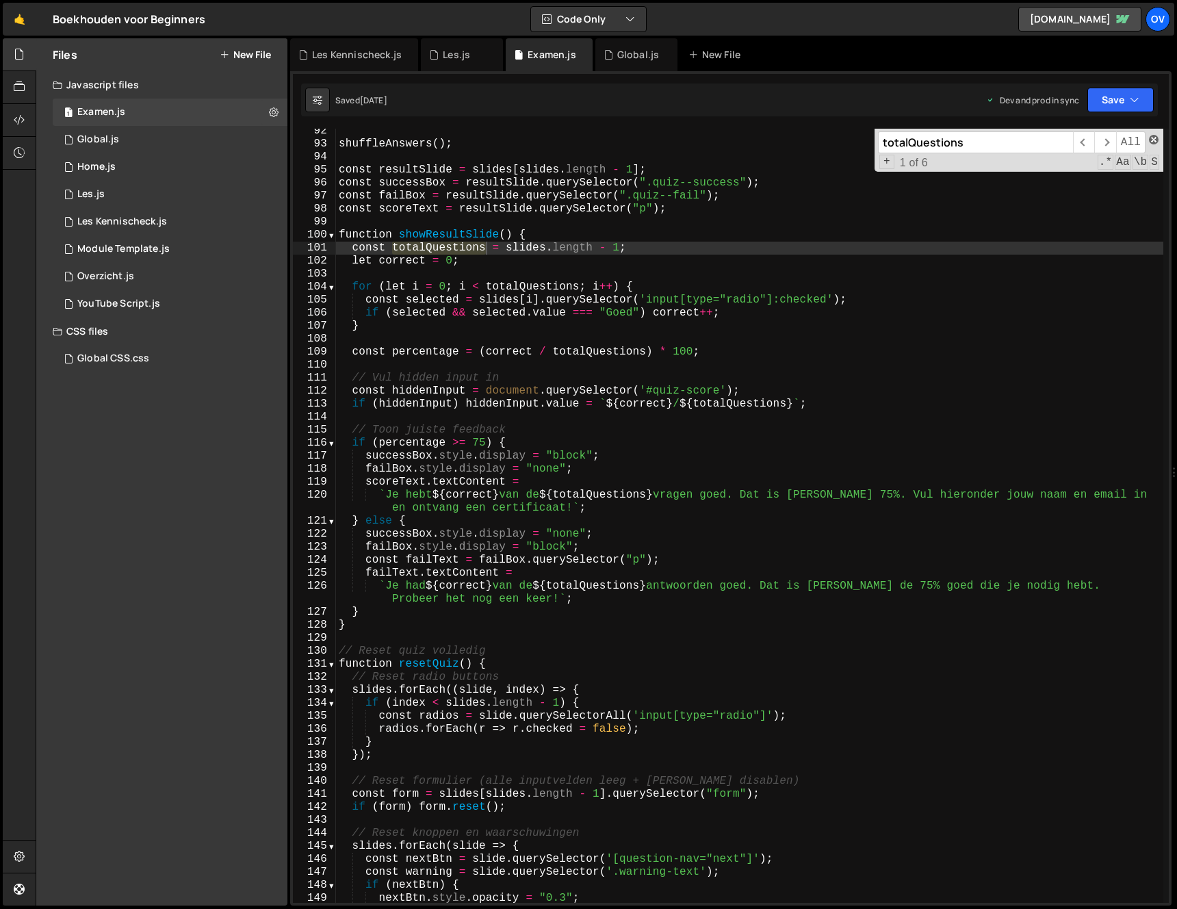
click at [1151, 139] on span at bounding box center [1154, 140] width 10 height 10
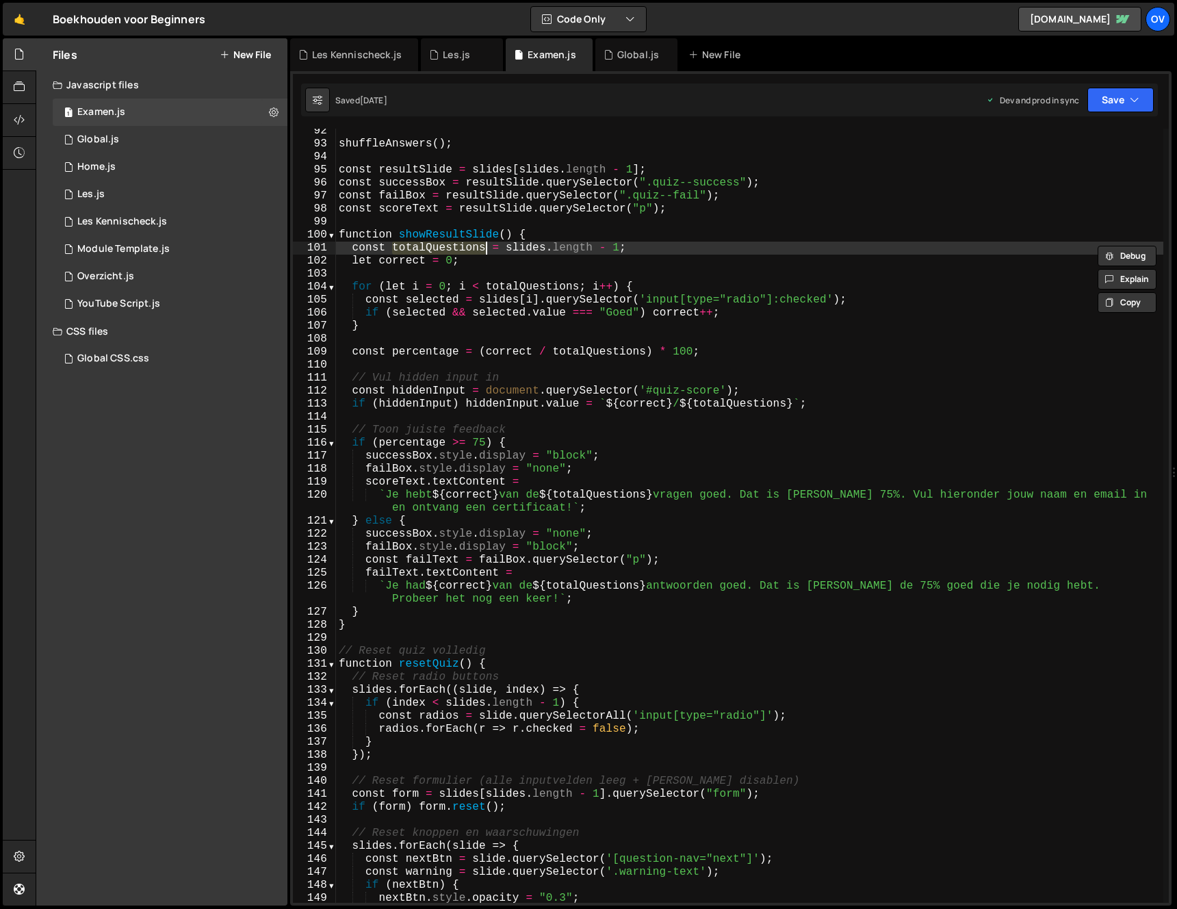
click at [554, 257] on div "shuffleAnswers ( ) ; const resultSlide = slides [ slides . length - 1 ] ; const…" at bounding box center [750, 525] width 828 height 800
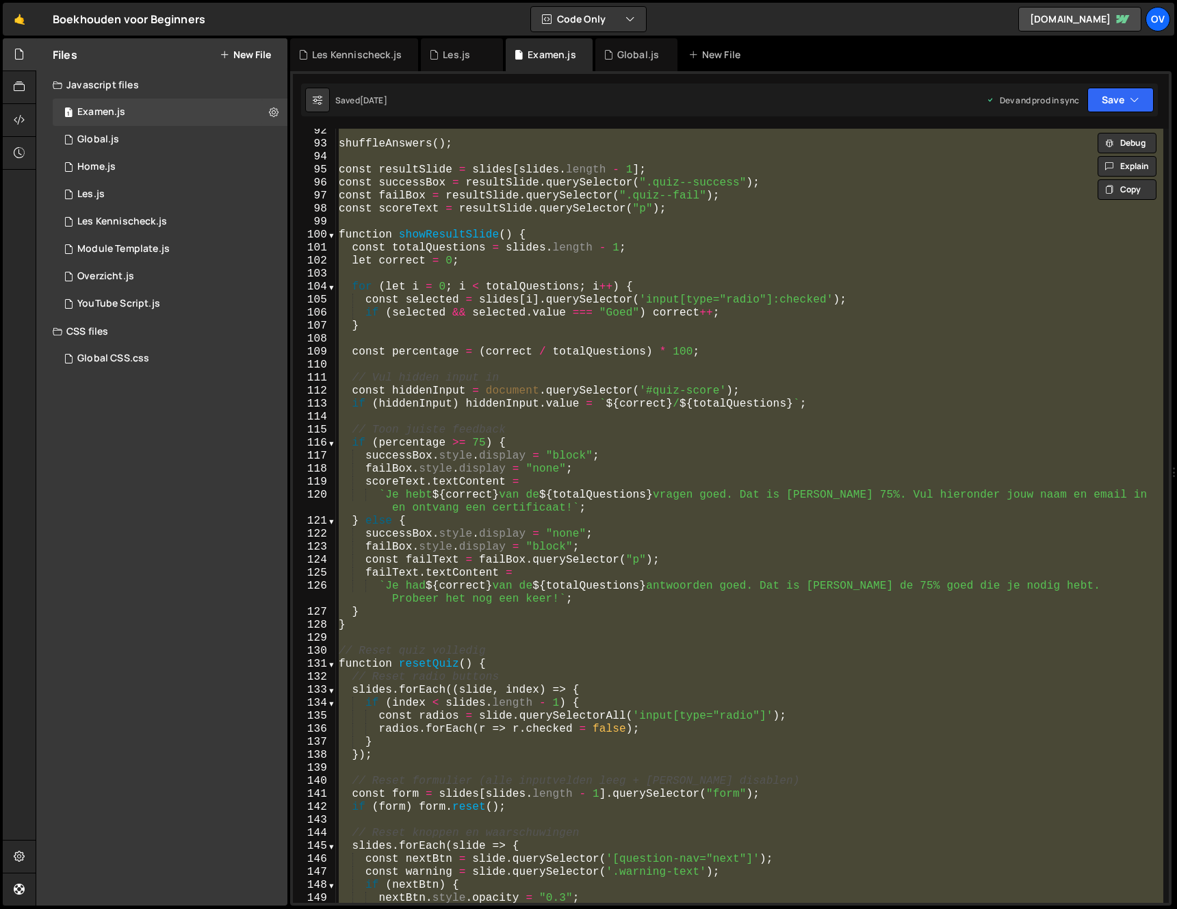
type textarea "// failBox.querySelector('[quiz-element="retry"]')?.addEventListener('click', r…"
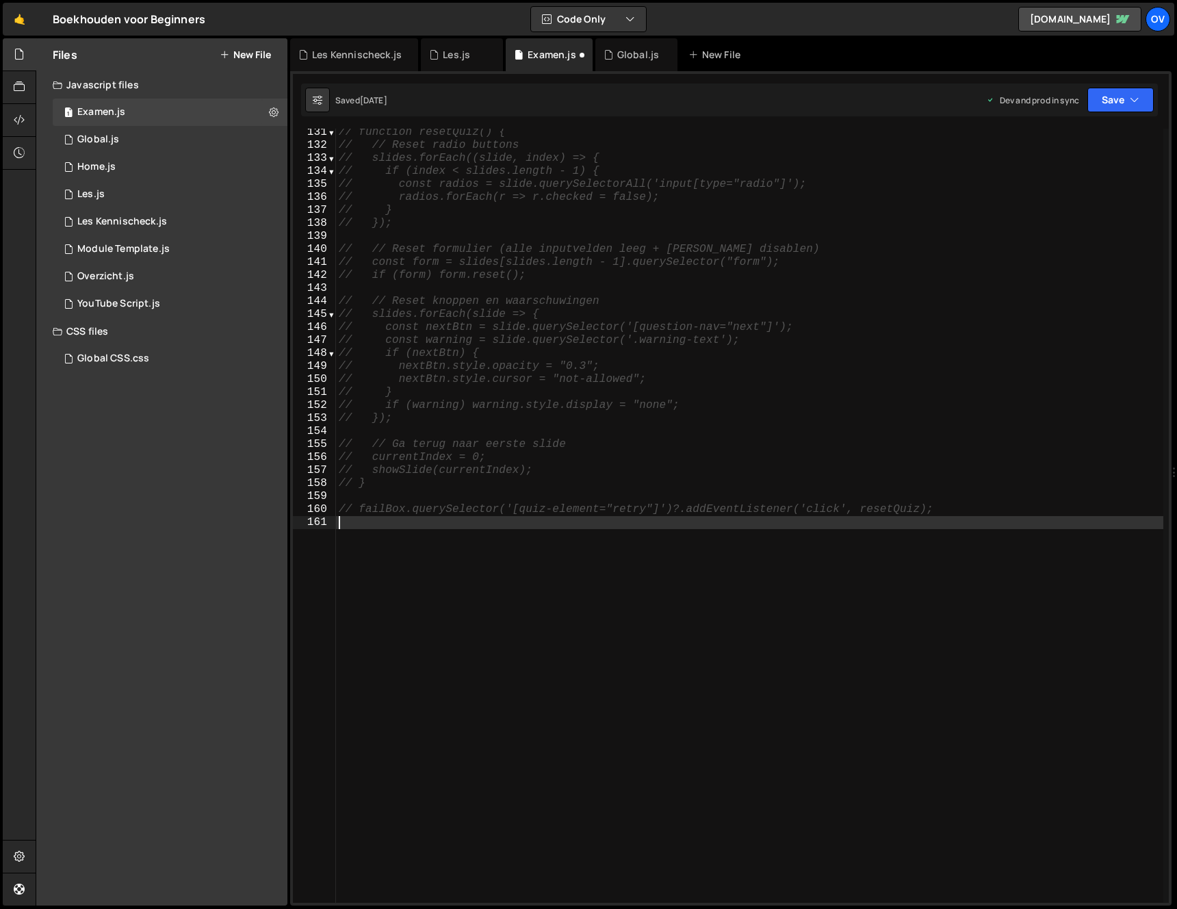
scroll to position [1720, 0]
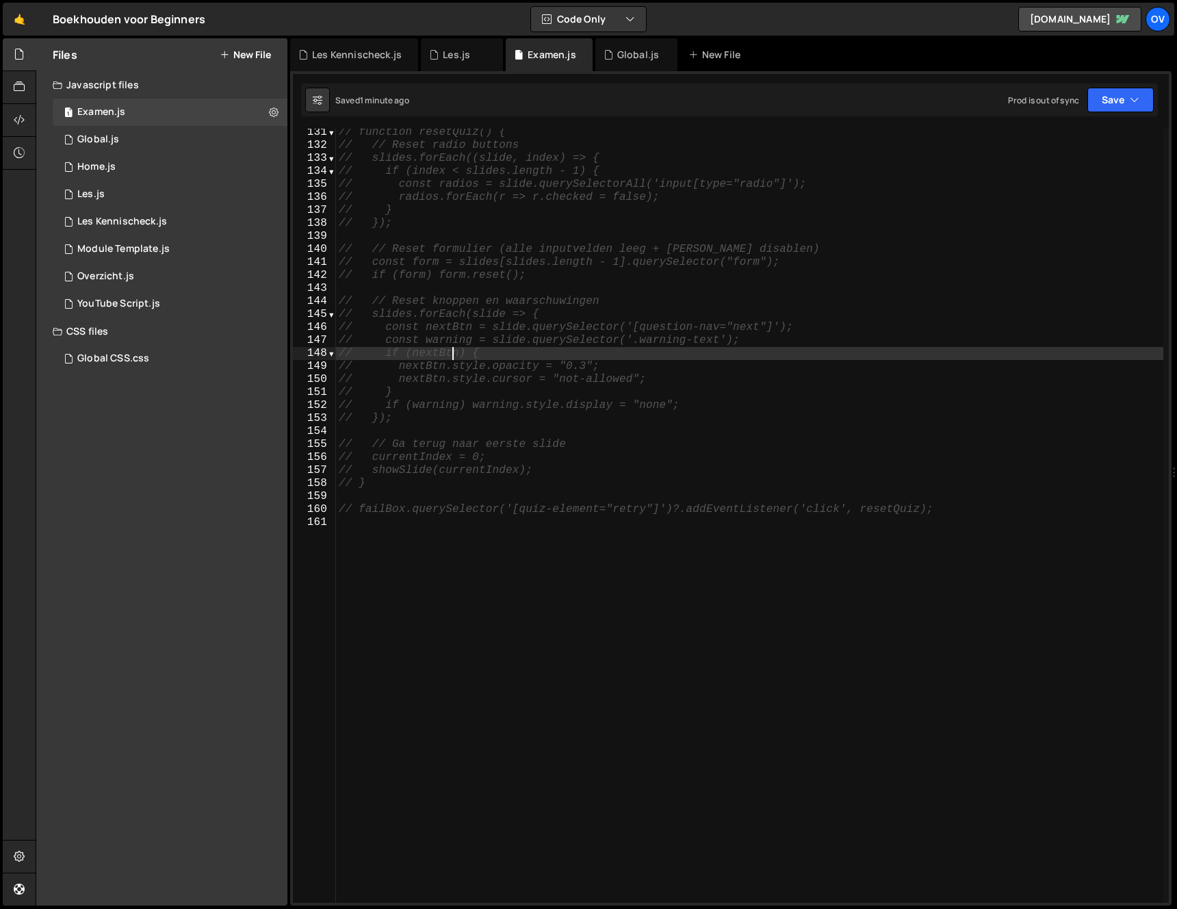
click at [455, 357] on div "// function resetQuiz() { // // Reset radio buttons // slides.forEach((slide, i…" at bounding box center [750, 526] width 828 height 800
type textarea "// if (nextBtn) {"
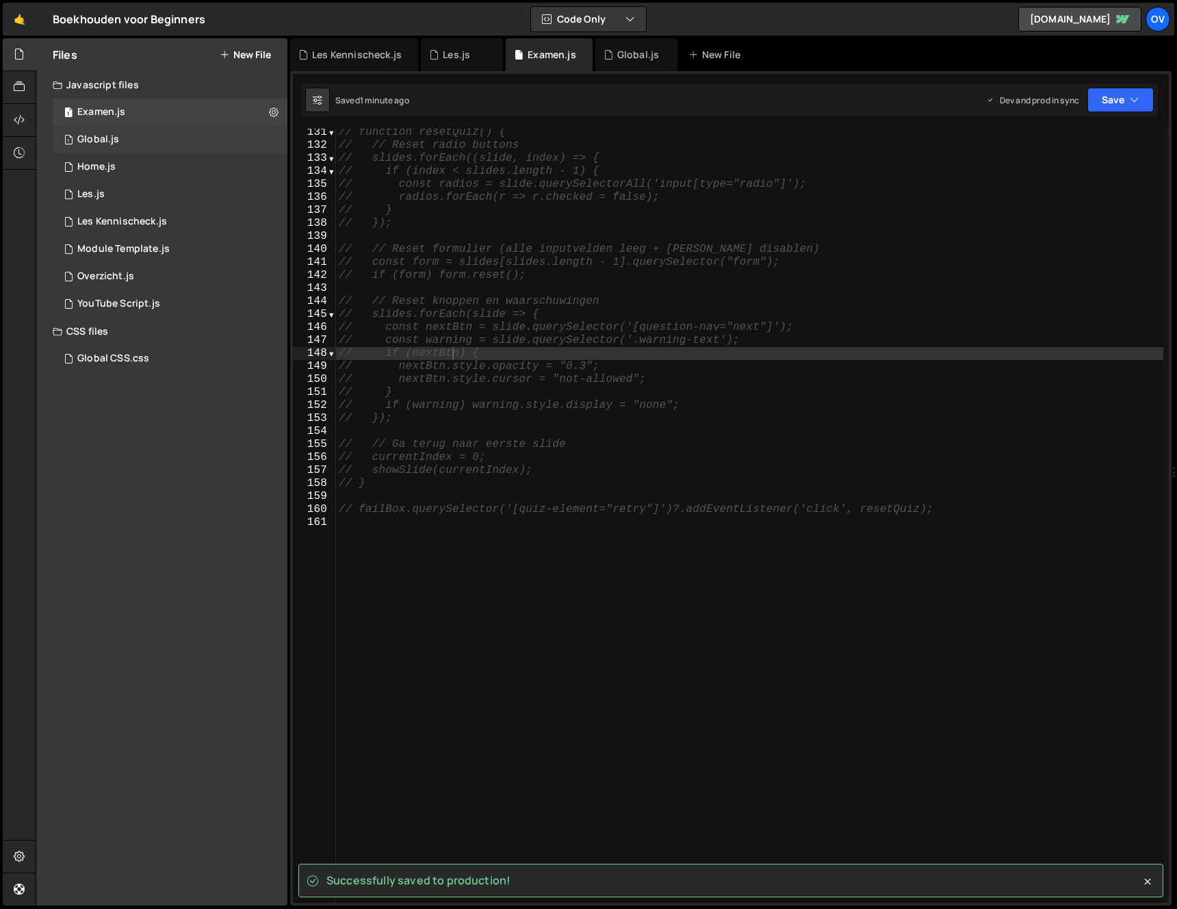
click at [170, 138] on div "1 Global.js 0" at bounding box center [170, 139] width 235 height 27
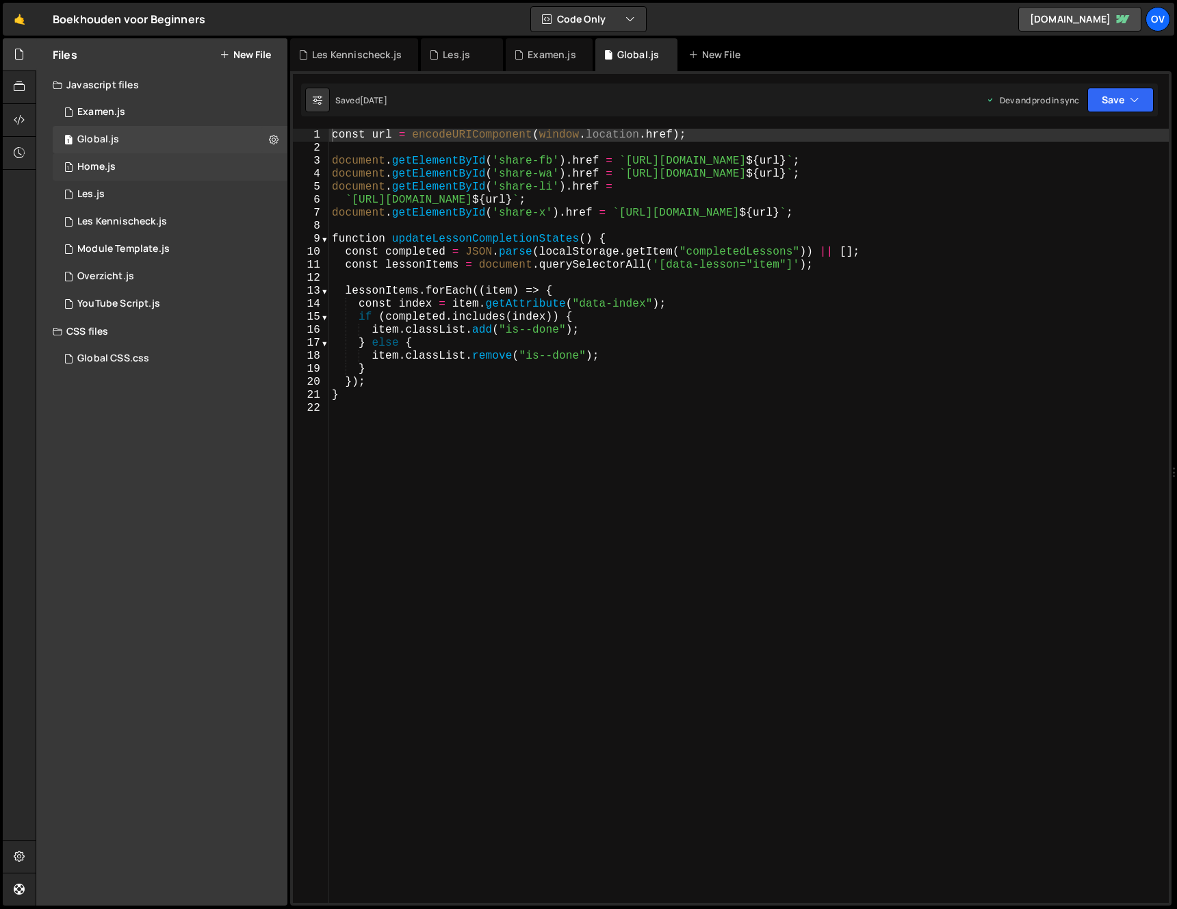
click at [119, 165] on div "1 Home.js 0" at bounding box center [170, 166] width 235 height 27
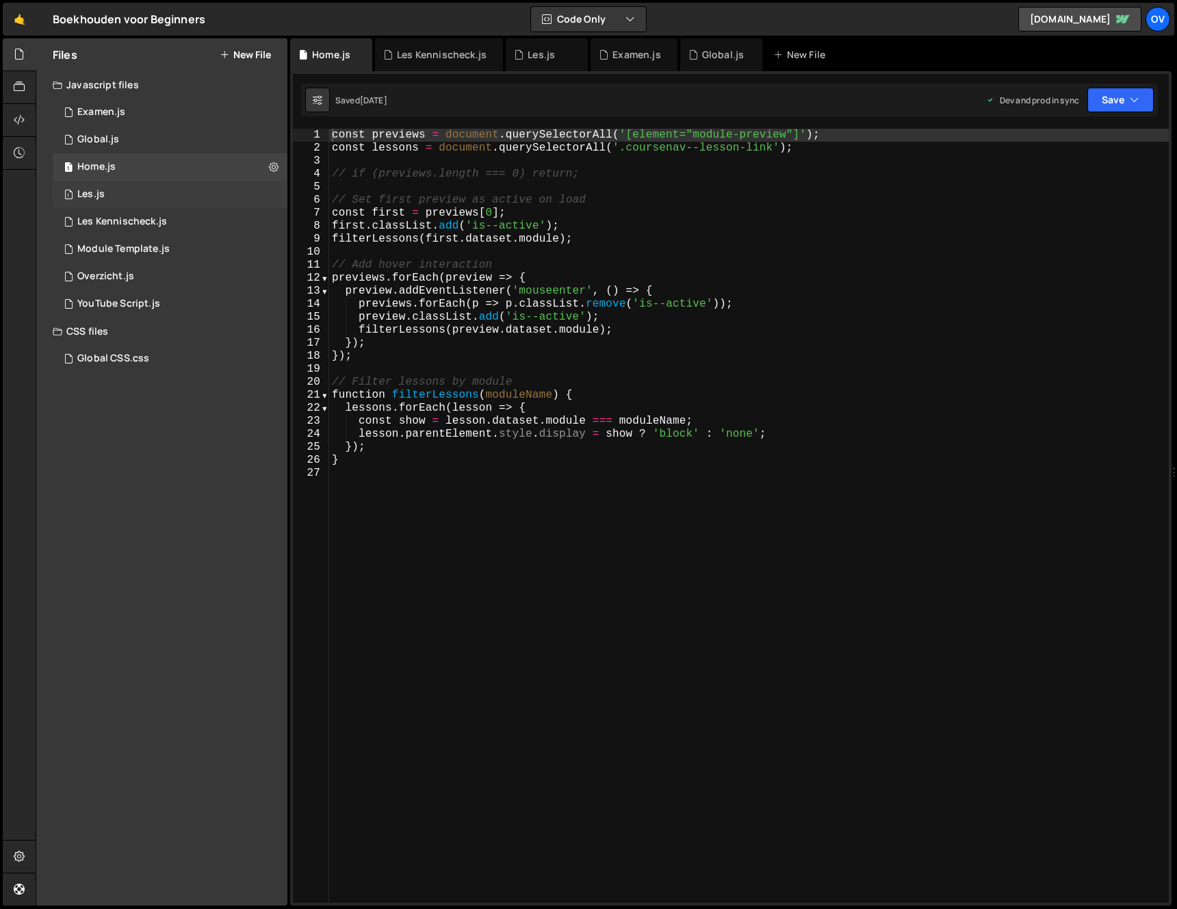
click at [166, 205] on div "1 Les.js 0" at bounding box center [170, 194] width 235 height 27
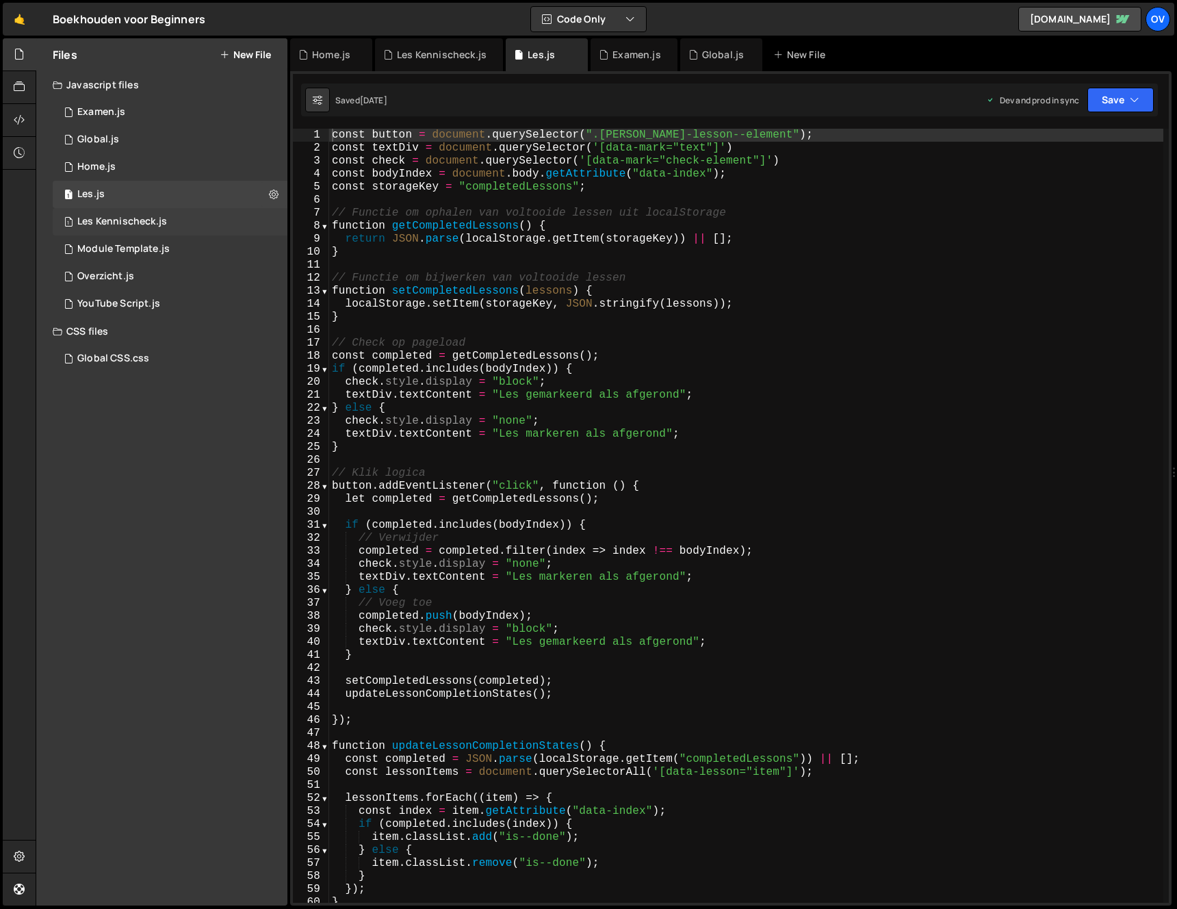
click at [129, 223] on div "Les Kennischeck.js" at bounding box center [122, 222] width 90 height 12
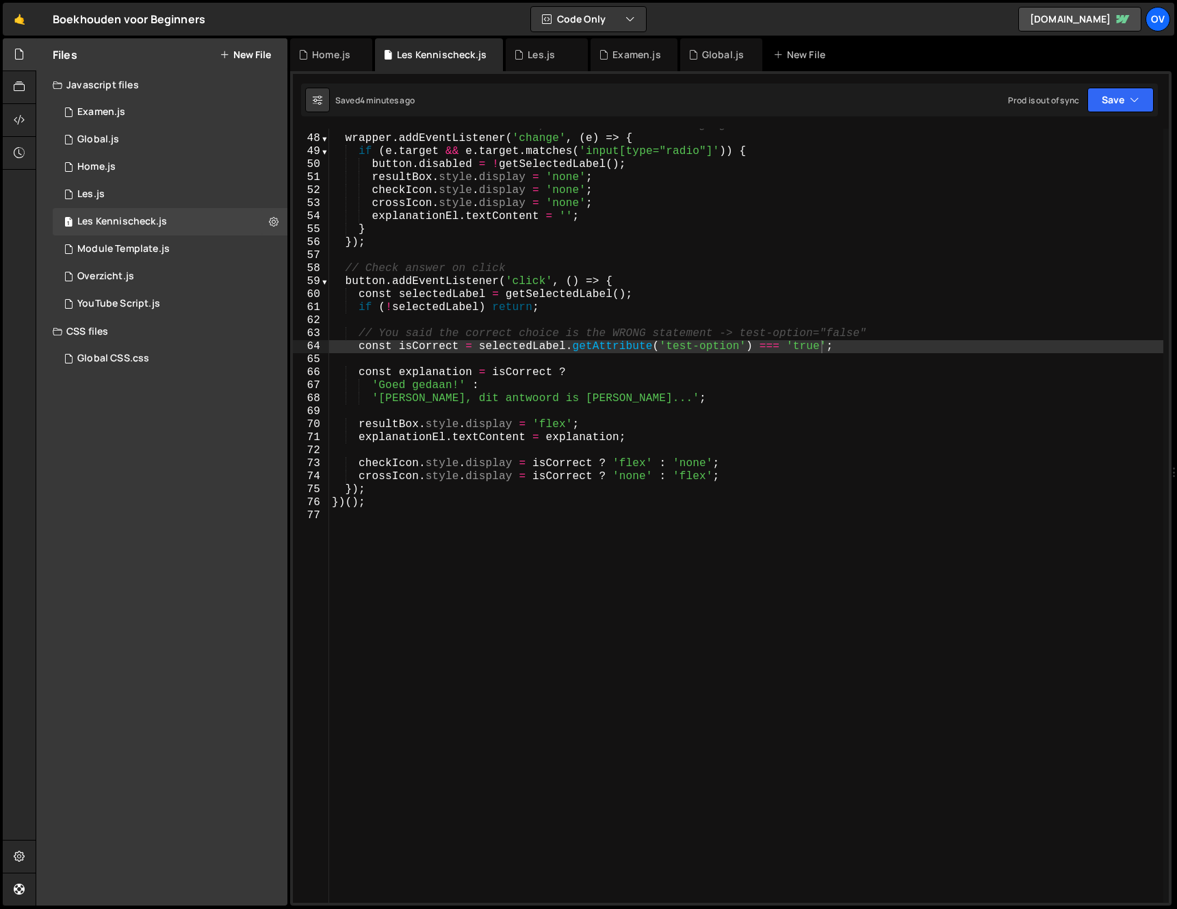
type textarea "const selectedLabel = getSelectedLabel();"
click at [496, 301] on div "// Enable button on selection; reset result when changing selection wrapper . a…" at bounding box center [746, 519] width 834 height 800
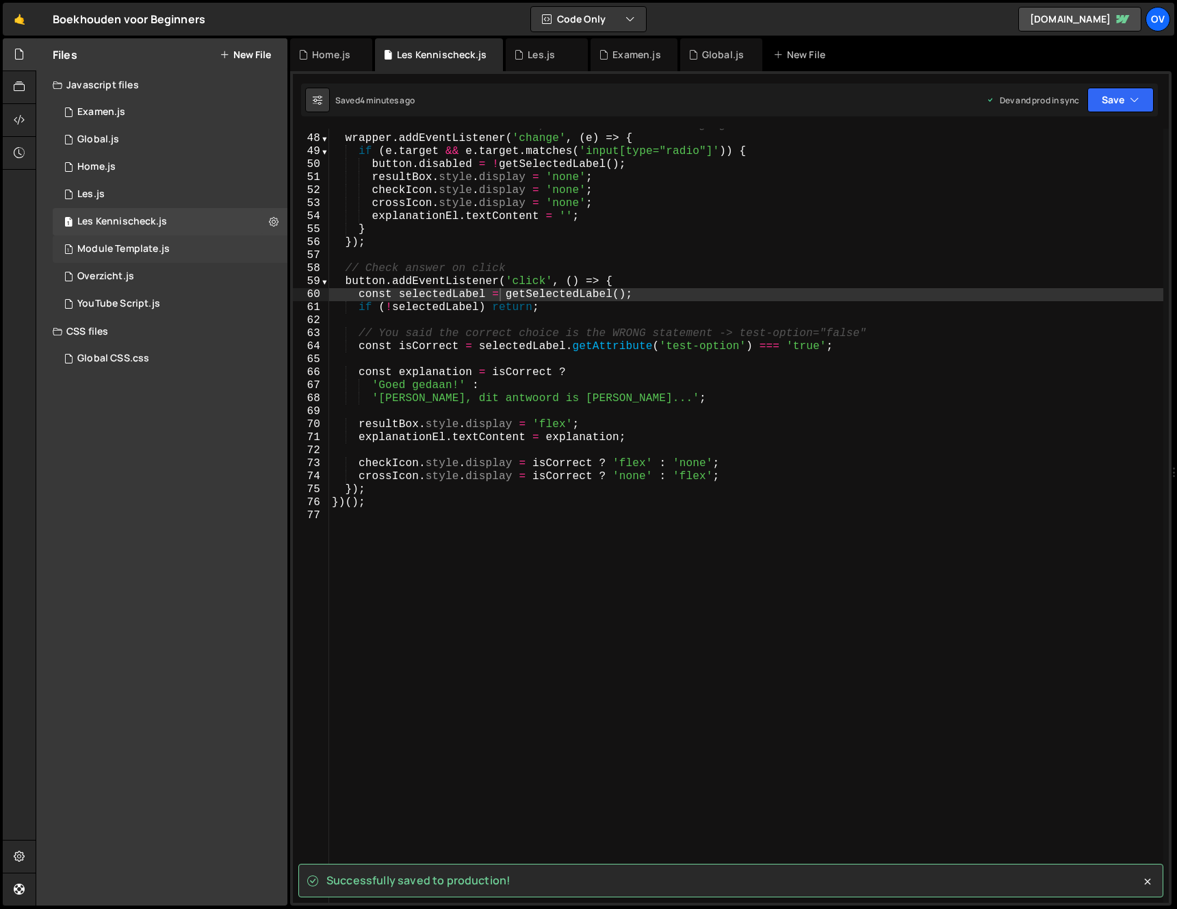
click at [178, 246] on div "1 Module Template.js 0" at bounding box center [170, 248] width 235 height 27
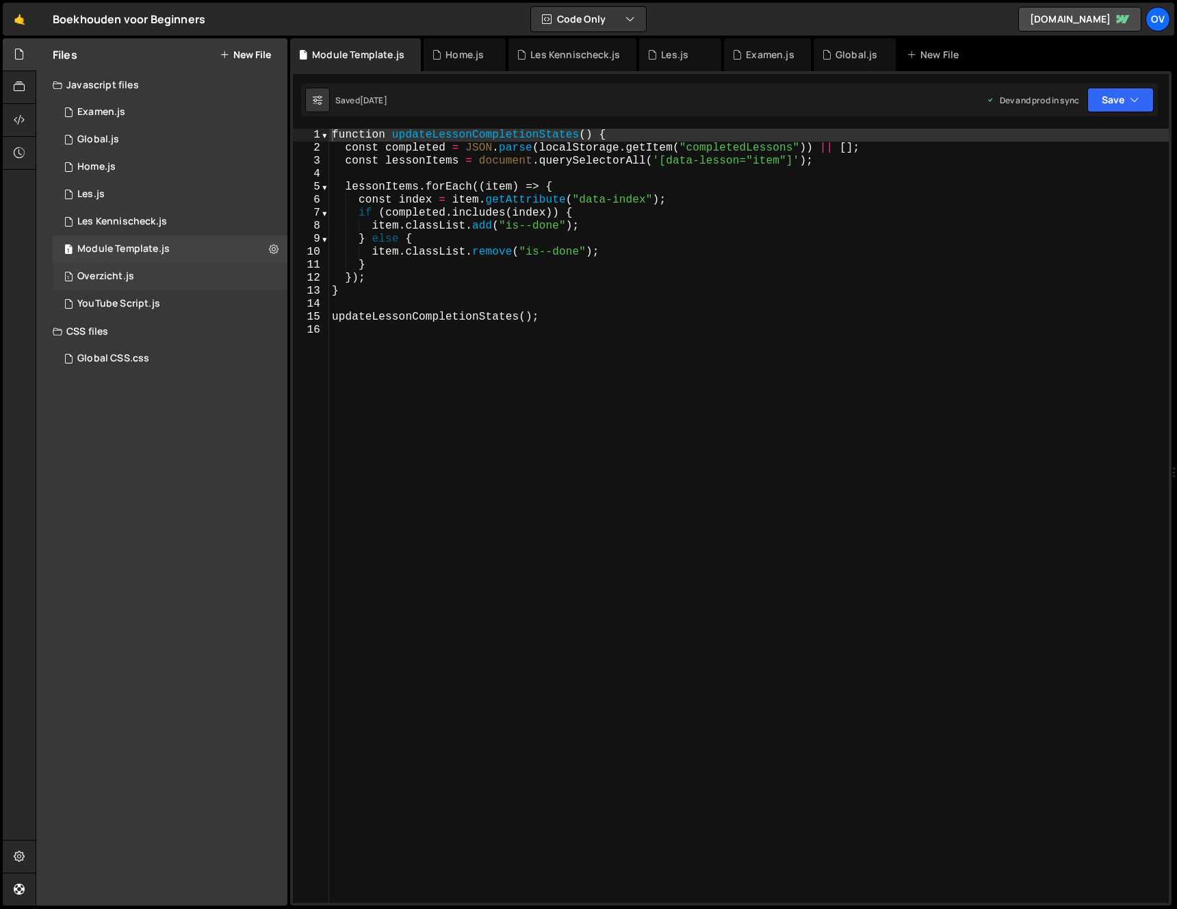
click at [169, 269] on div "1 Overzicht.js 0" at bounding box center [170, 276] width 235 height 27
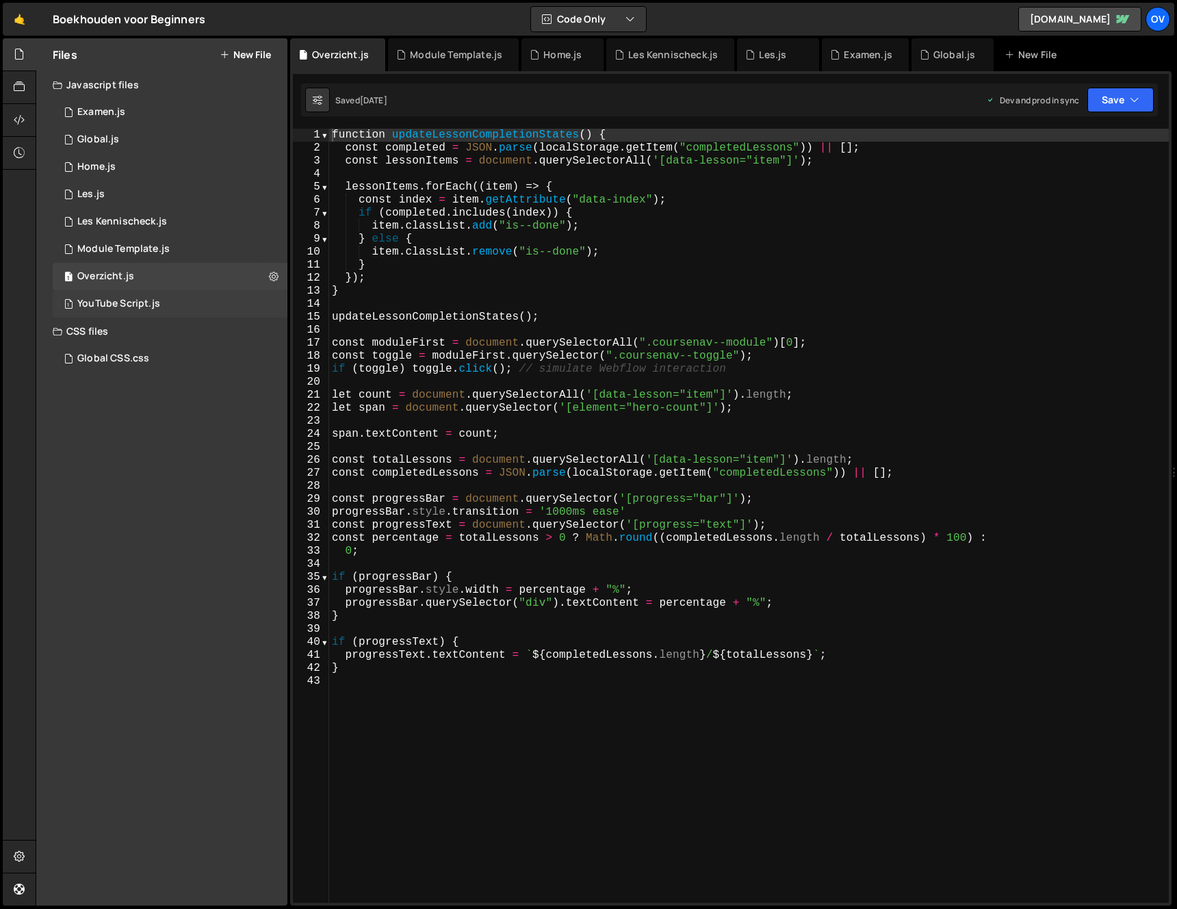
click at [170, 292] on div "1 YouTube Script.js 0" at bounding box center [170, 303] width 235 height 27
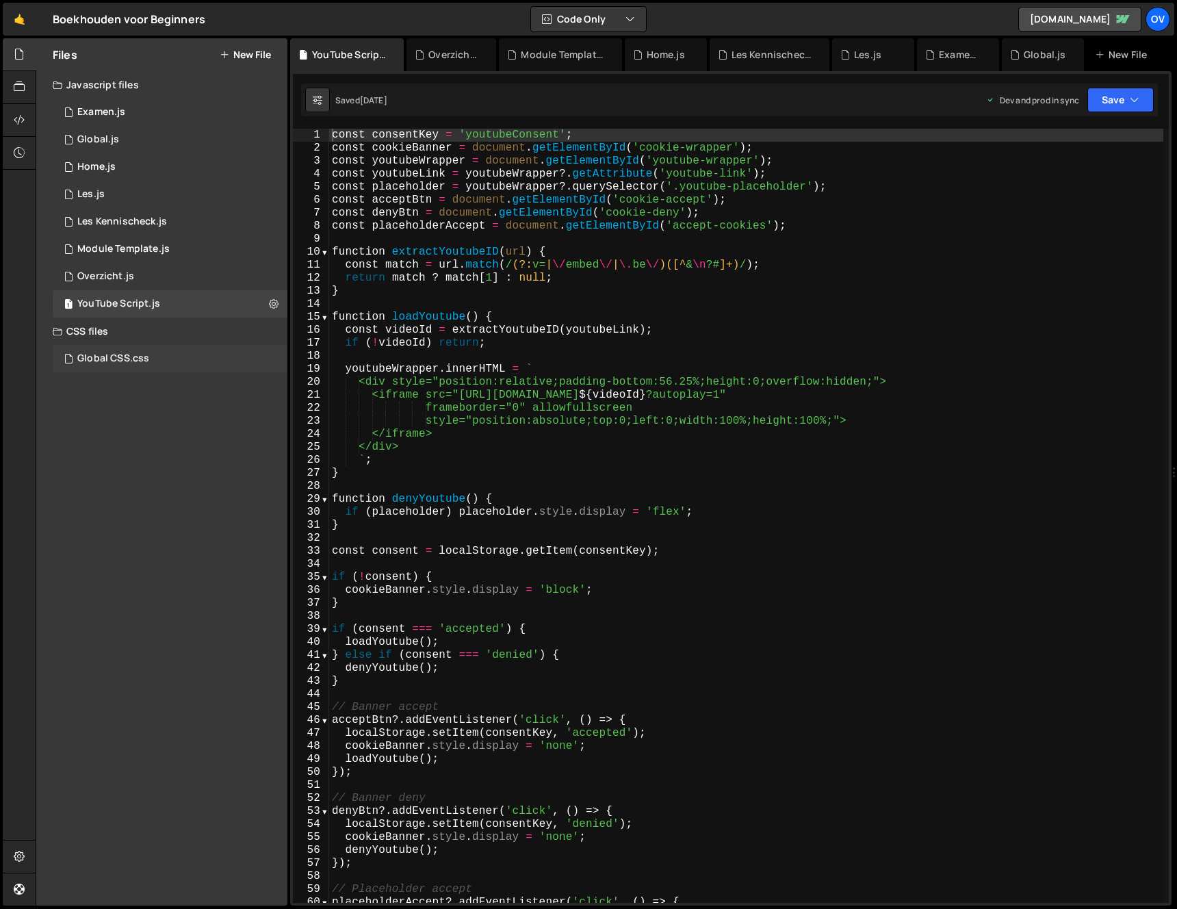
click at [155, 346] on div "Global CSS.css 0" at bounding box center [170, 358] width 235 height 27
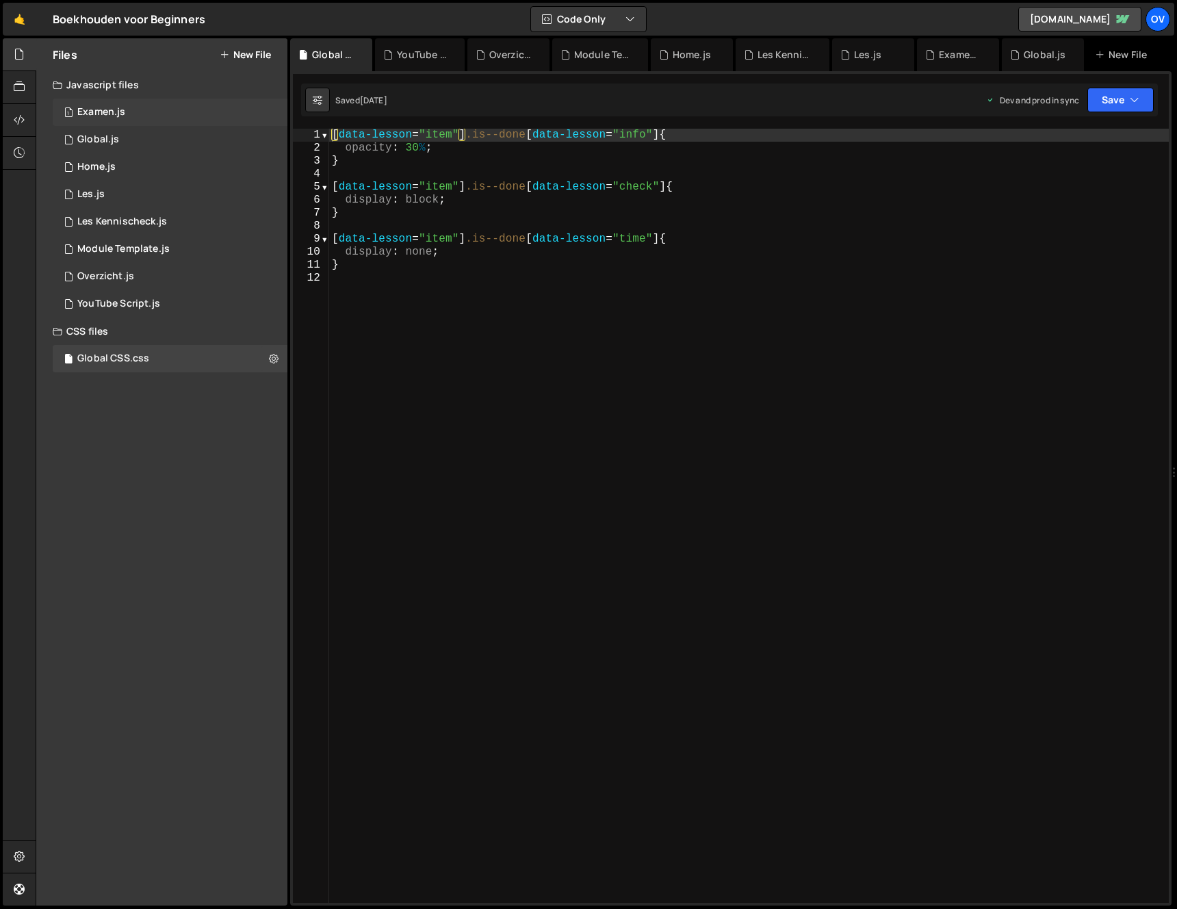
click at [157, 109] on div "1 Examen.js 0" at bounding box center [170, 112] width 235 height 27
